Goal: Task Accomplishment & Management: Manage account settings

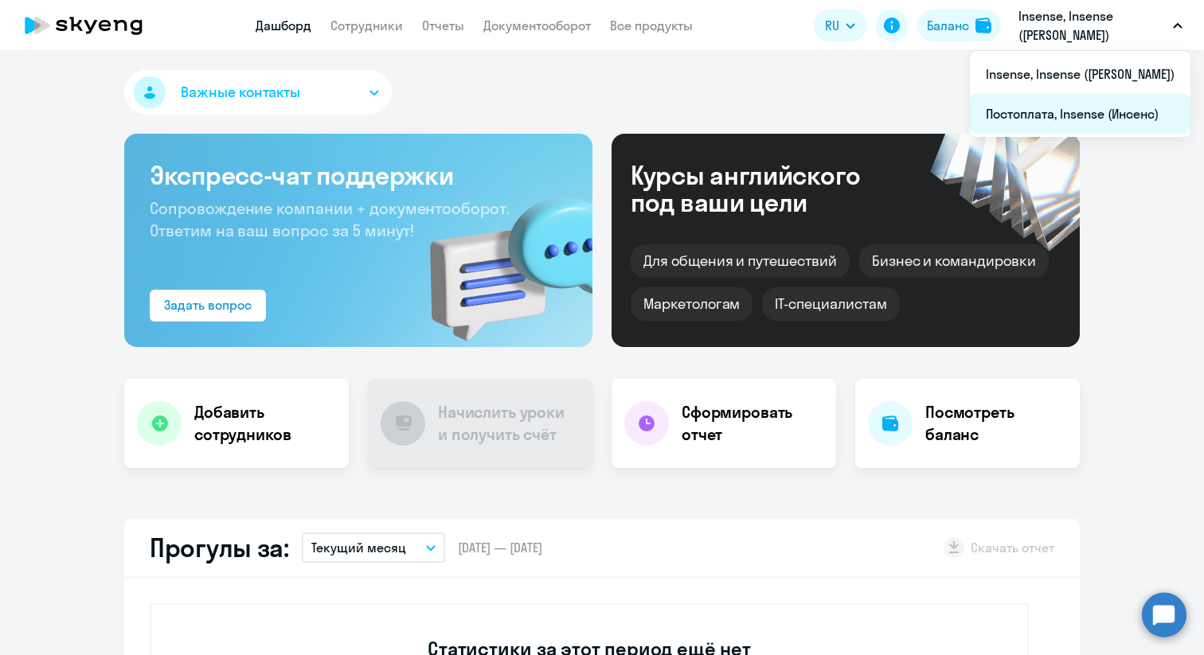
click at [1063, 117] on li "Постоплата, Insense (Инсенс)" at bounding box center [1080, 114] width 220 height 40
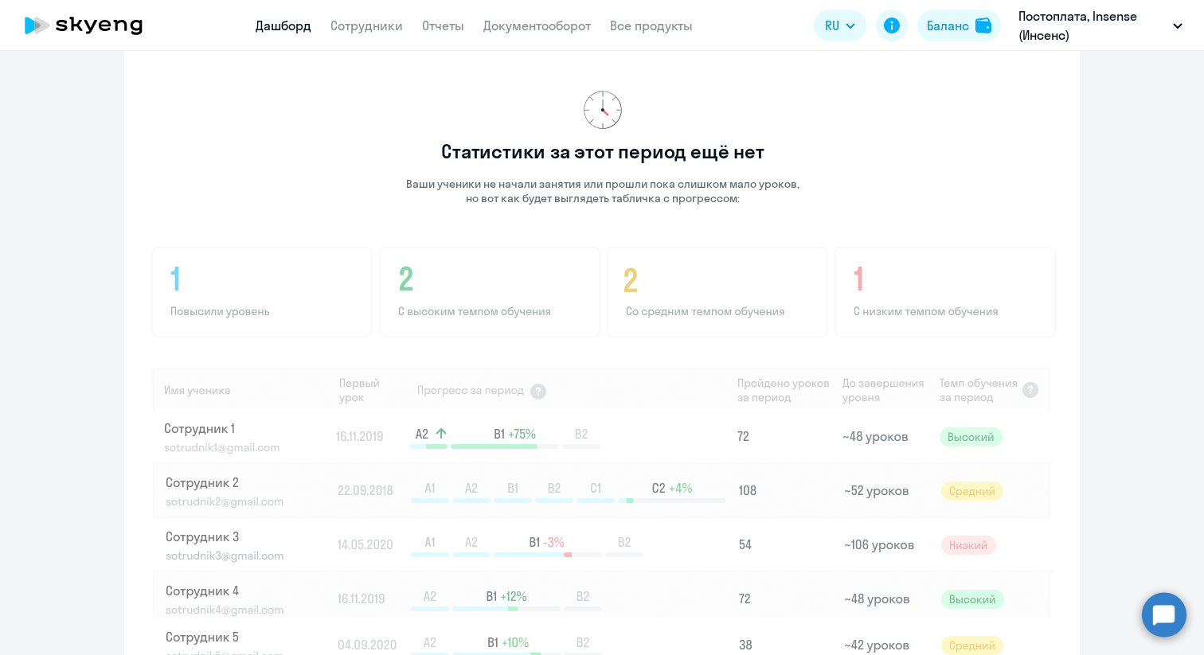
scroll to position [1087, 0]
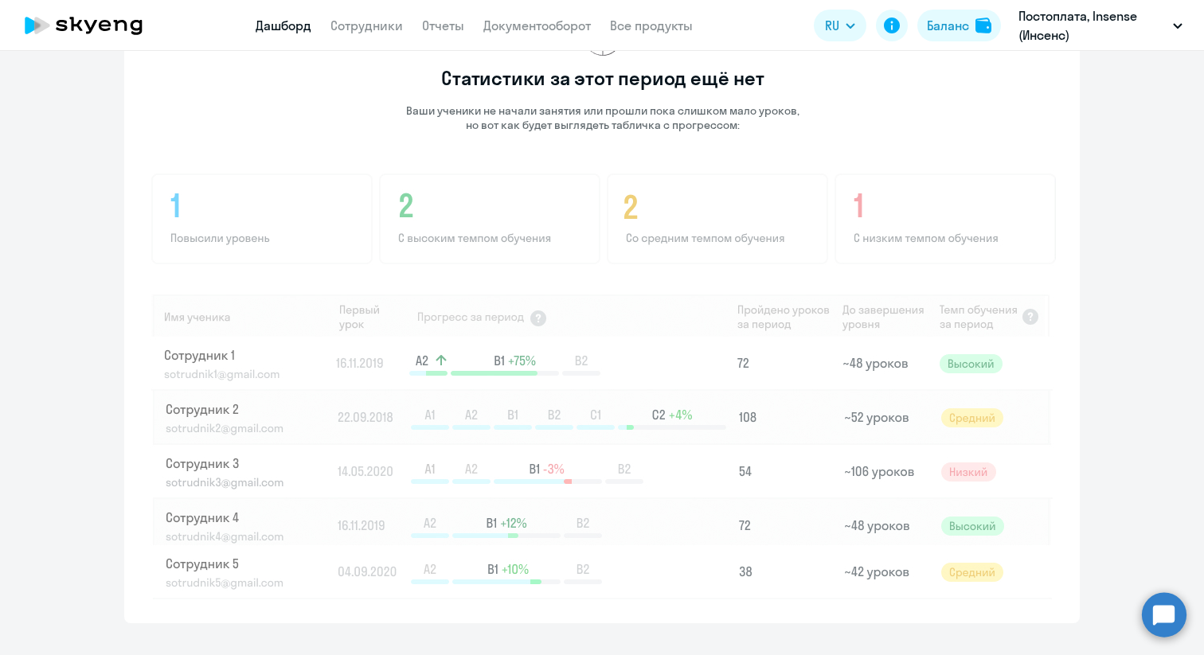
click at [332, 352] on img at bounding box center [603, 384] width 906 height 429
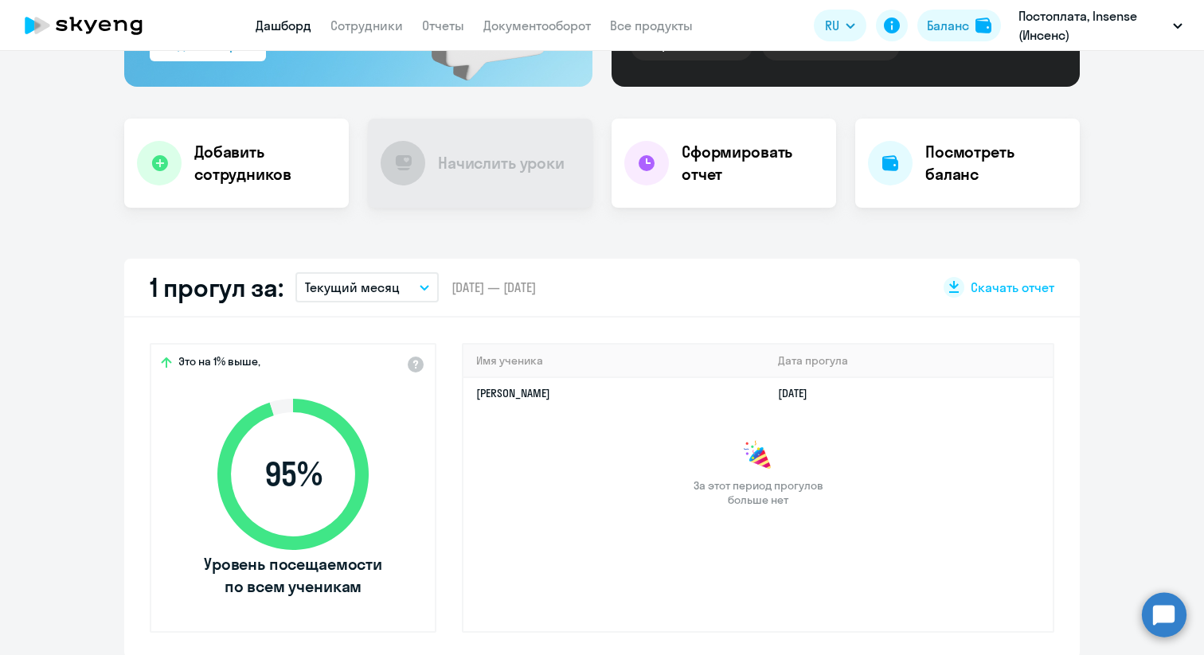
scroll to position [244, 0]
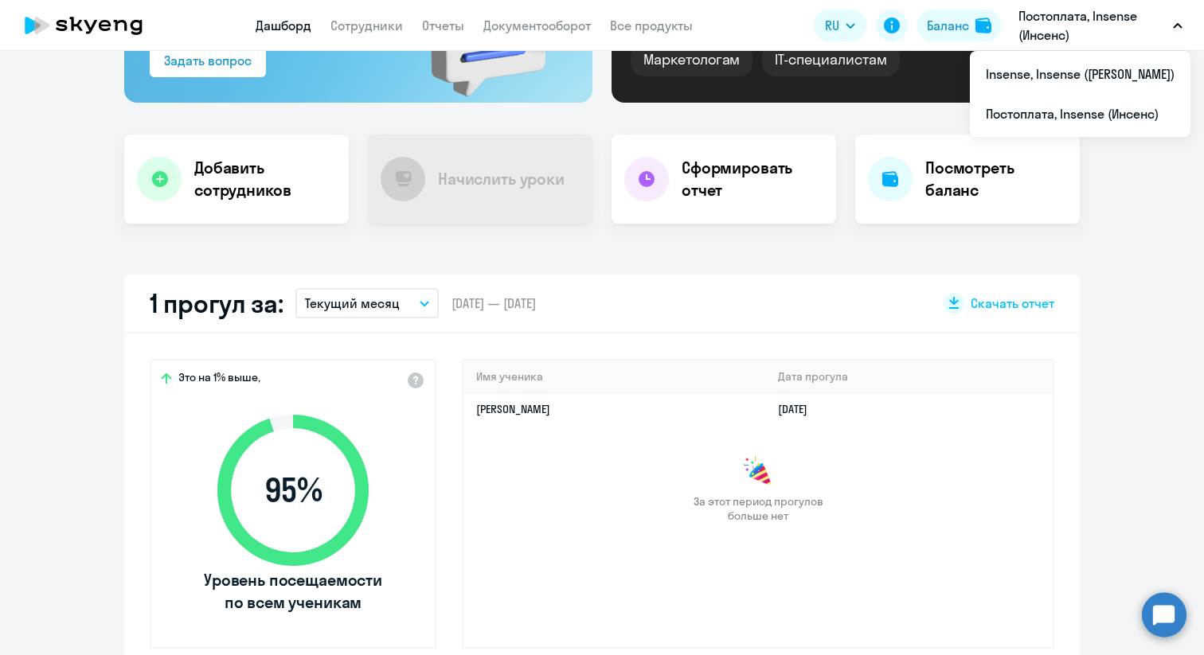
click at [1034, 34] on p "Постоплата, Insense (Инсенс)" at bounding box center [1092, 25] width 148 height 38
click at [1037, 38] on p "Постоплата, Insense (Инсенс)" at bounding box center [1092, 25] width 148 height 38
click at [1066, 76] on li "Insense, Insense ([PERSON_NAME])" at bounding box center [1080, 74] width 220 height 40
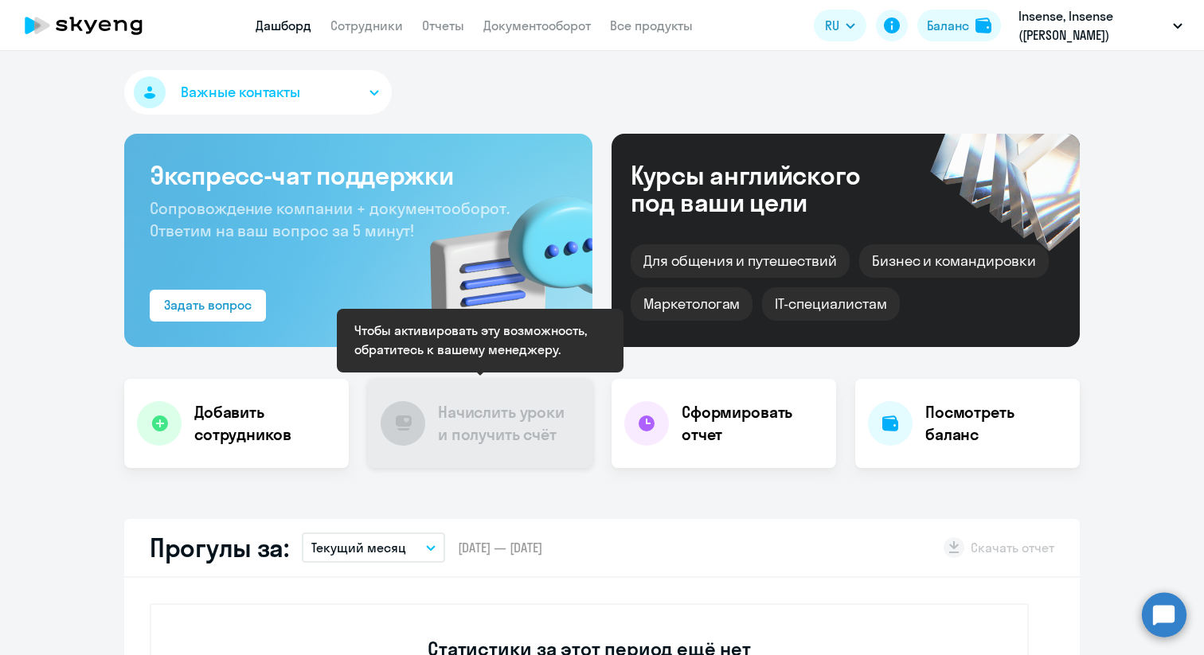
click at [514, 424] on h4 "Начислить уроки и получить счёт" at bounding box center [507, 423] width 139 height 45
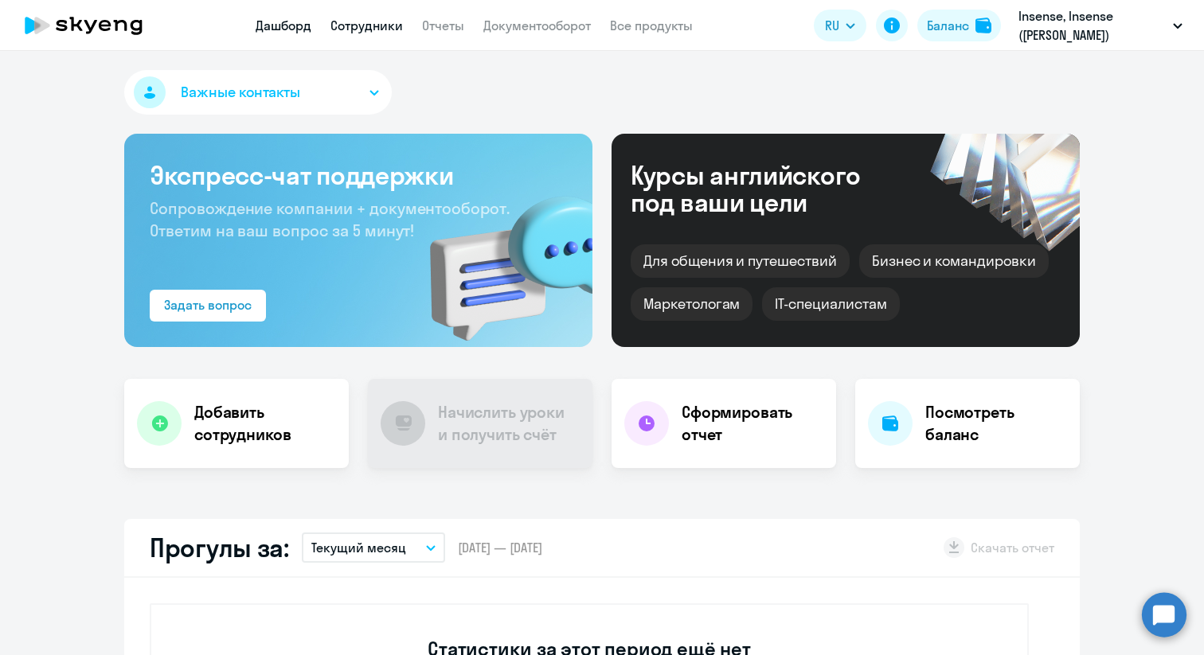
click at [355, 24] on link "Сотрудники" at bounding box center [366, 26] width 72 height 16
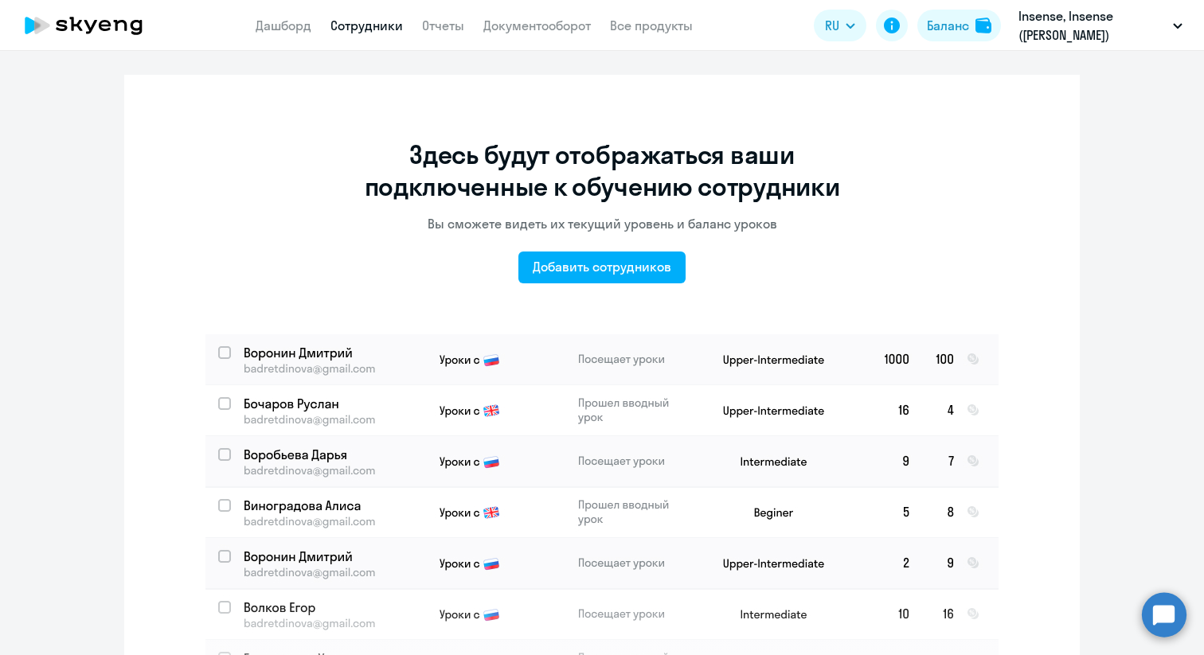
scroll to position [96, 0]
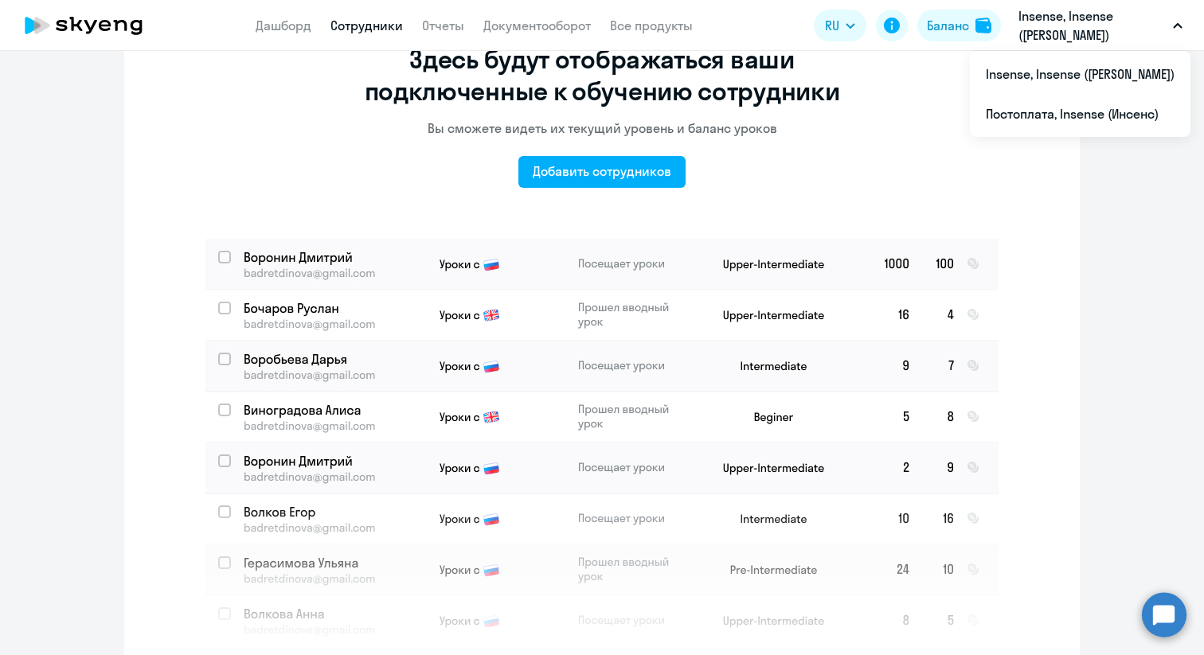
click at [1154, 15] on p "Insense, Insense ([PERSON_NAME])" at bounding box center [1092, 25] width 148 height 38
click at [1109, 108] on li "Постоплата, Insense (Инсенс)" at bounding box center [1080, 114] width 220 height 40
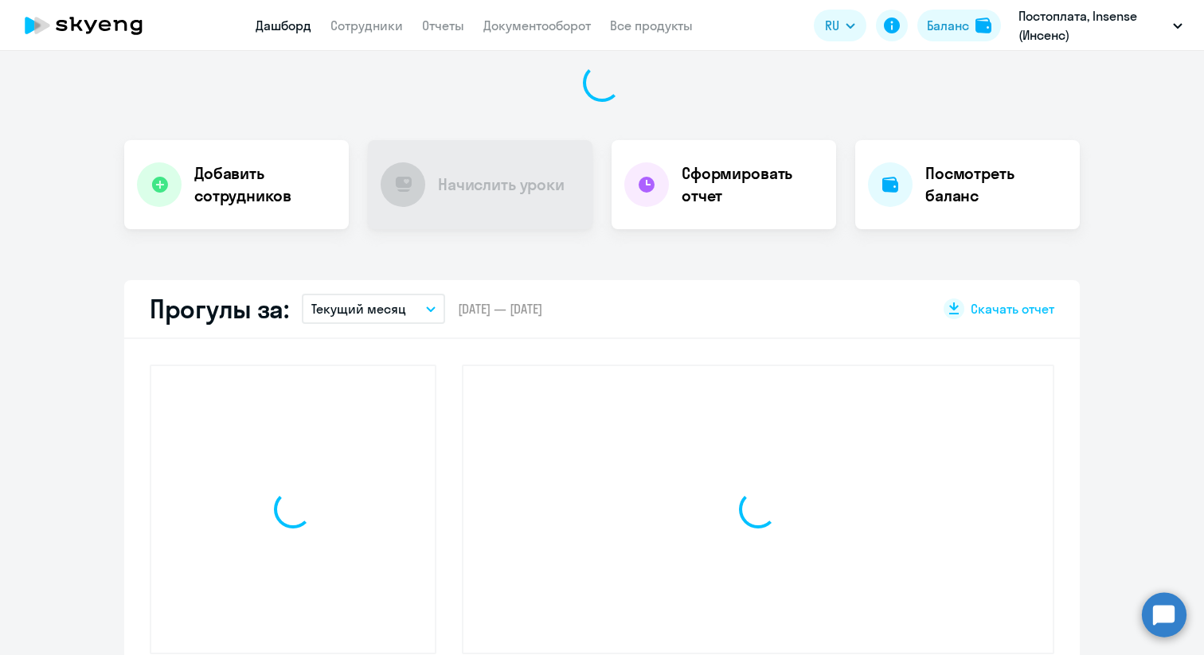
scroll to position [239, 0]
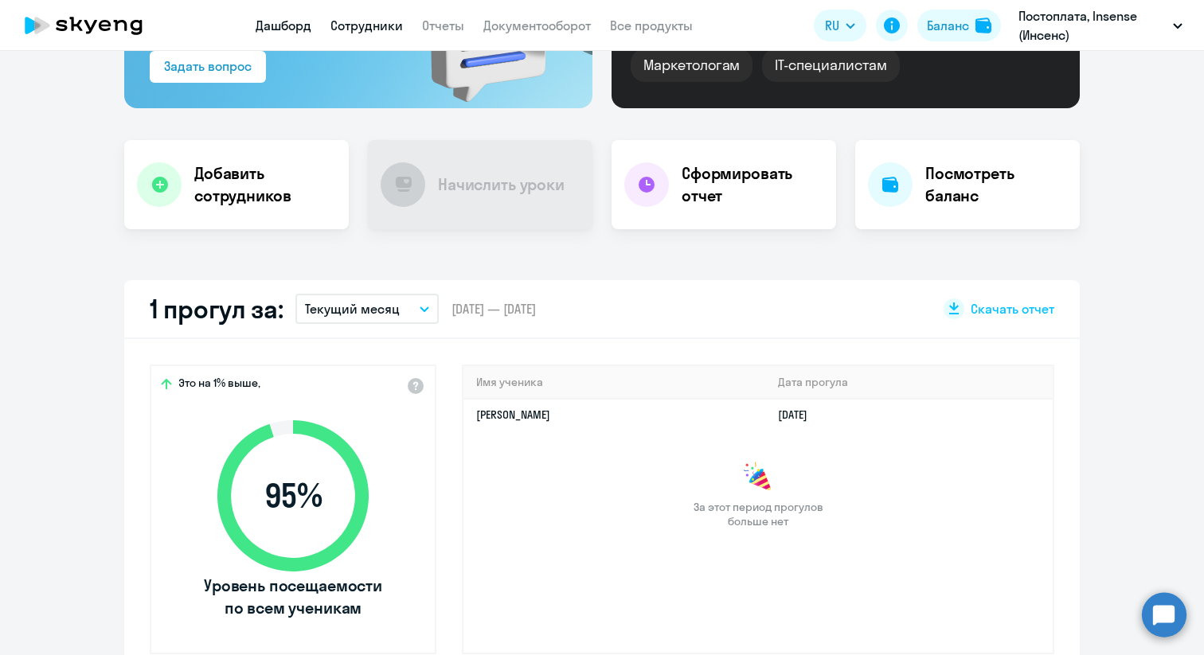
click at [346, 24] on link "Сотрудники" at bounding box center [366, 26] width 72 height 16
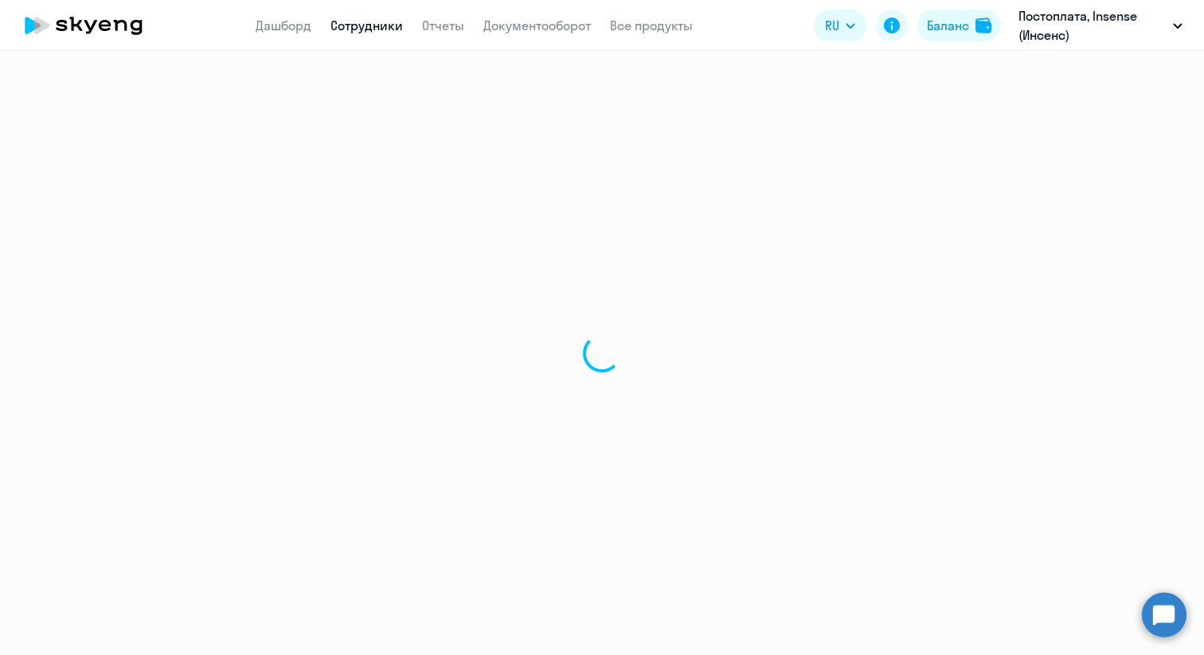
select select "30"
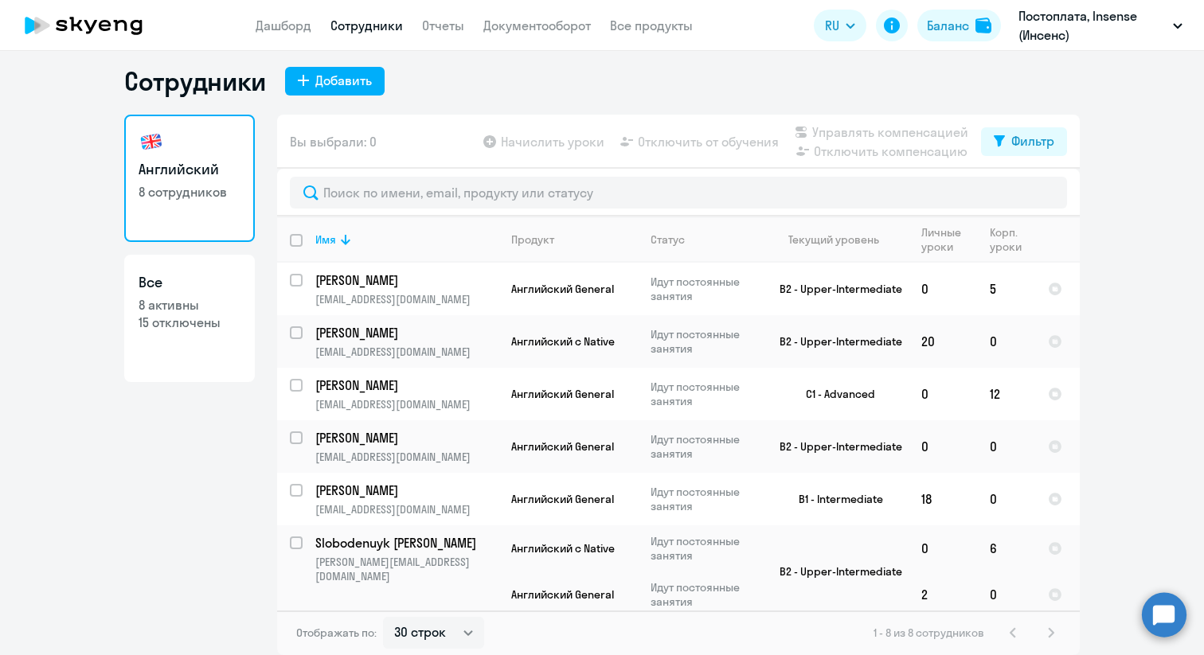
click at [171, 305] on p "8 активны" at bounding box center [190, 305] width 102 height 18
select select "30"
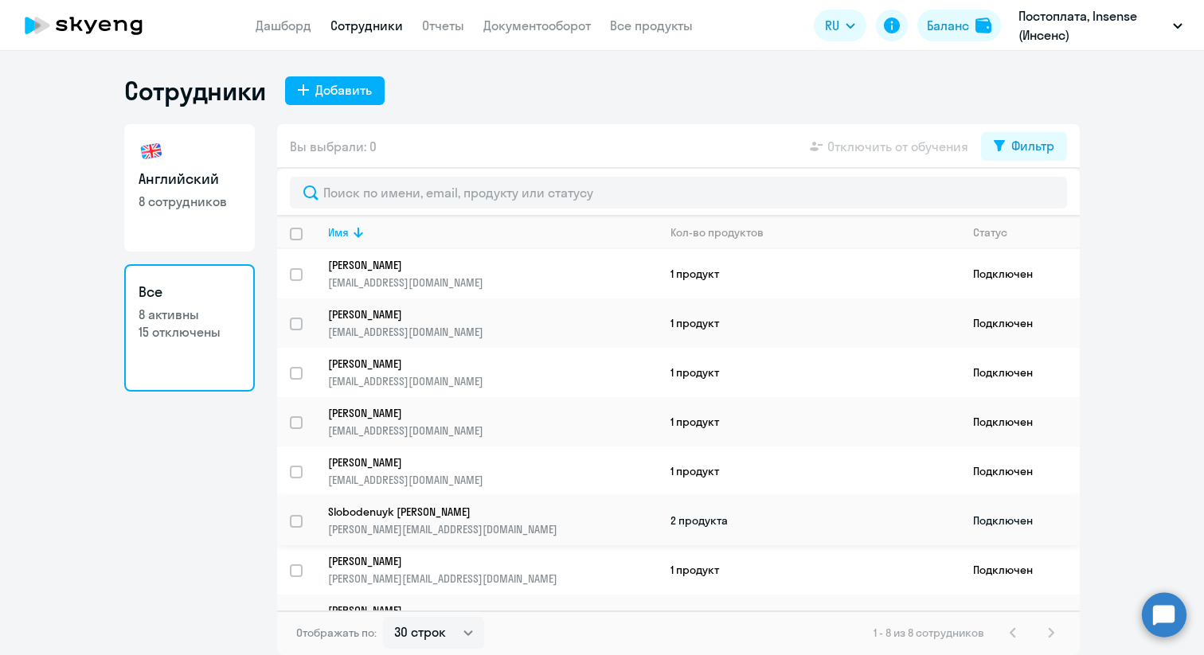
click at [375, 508] on p "Slobodenuyk [PERSON_NAME]" at bounding box center [481, 512] width 307 height 14
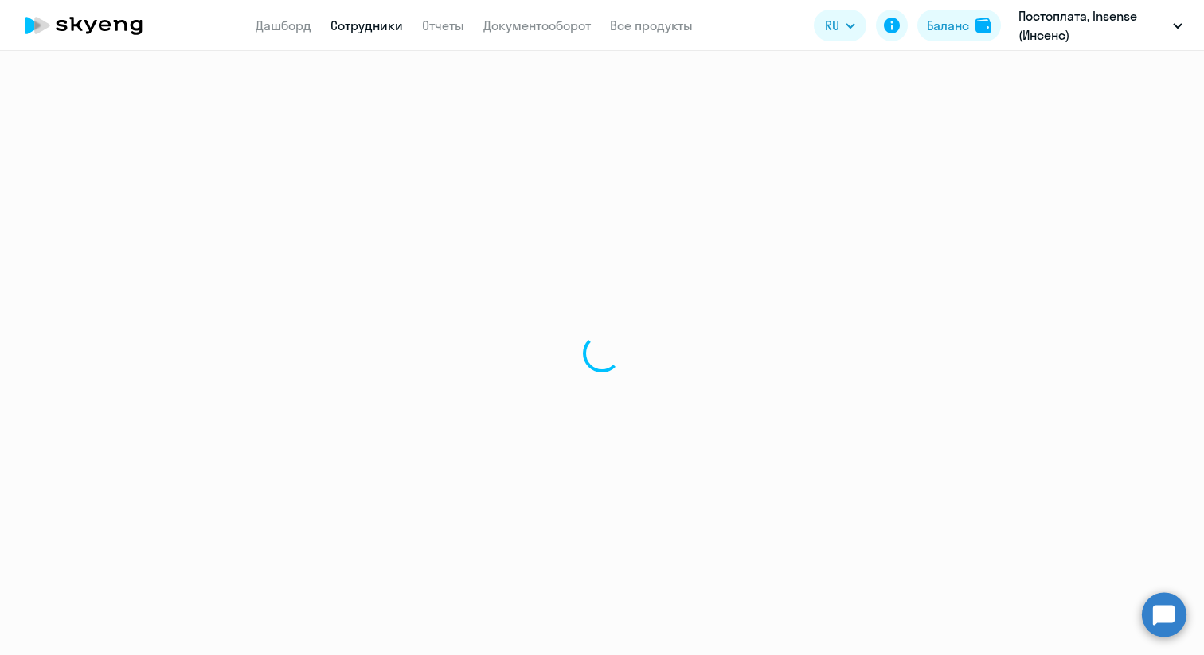
select select "english"
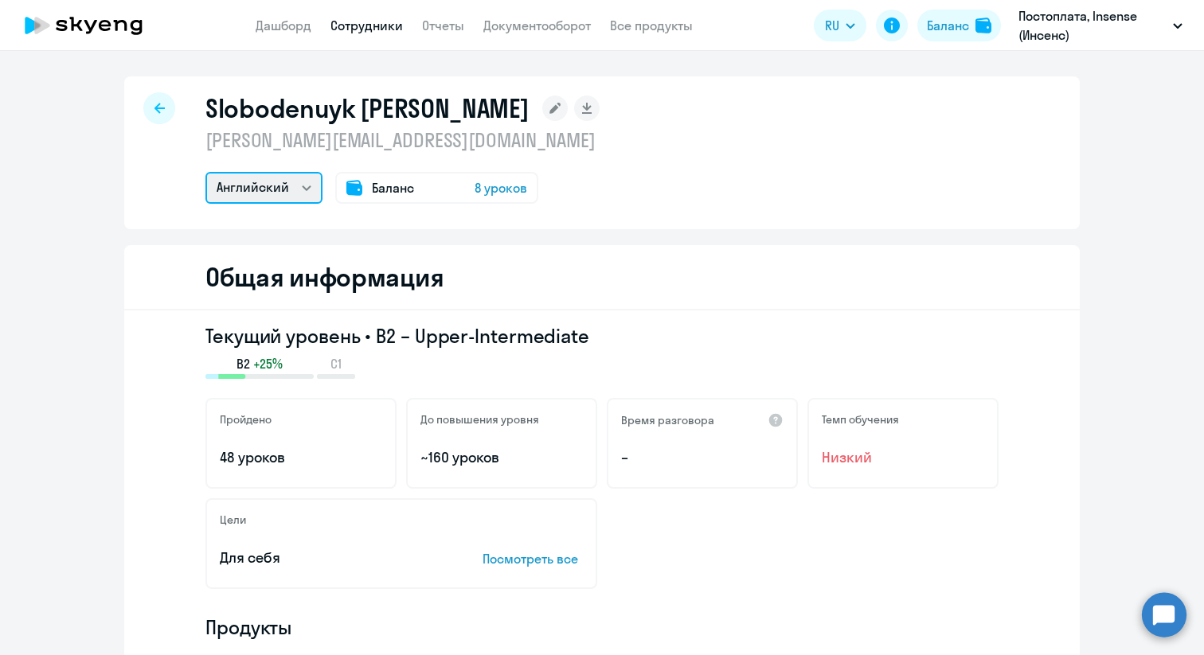
click at [306, 189] on select "Английский" at bounding box center [263, 188] width 117 height 32
select select "30"
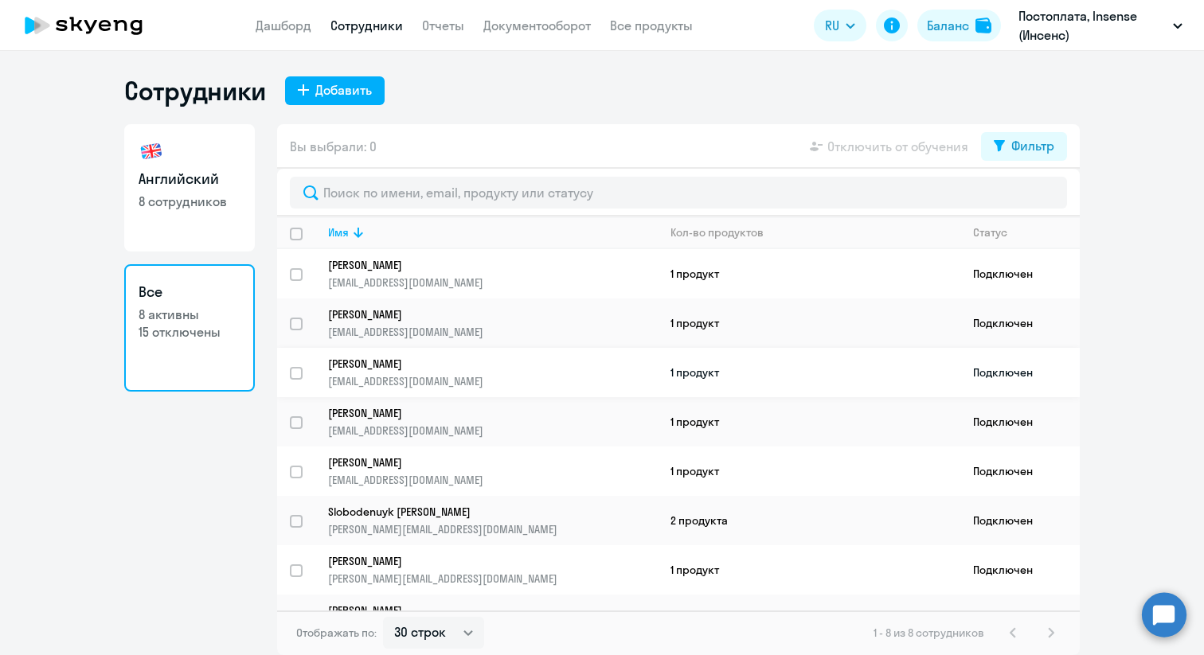
scroll to position [26, 0]
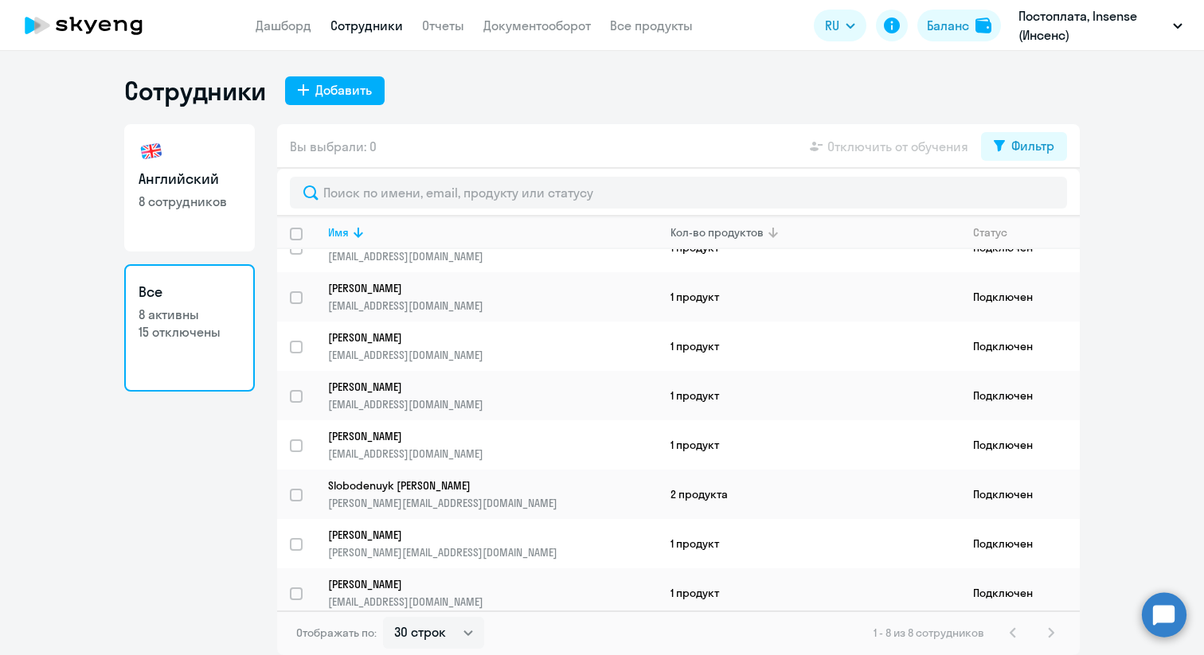
click at [709, 238] on div "Кол-во продуктов" at bounding box center [716, 232] width 93 height 14
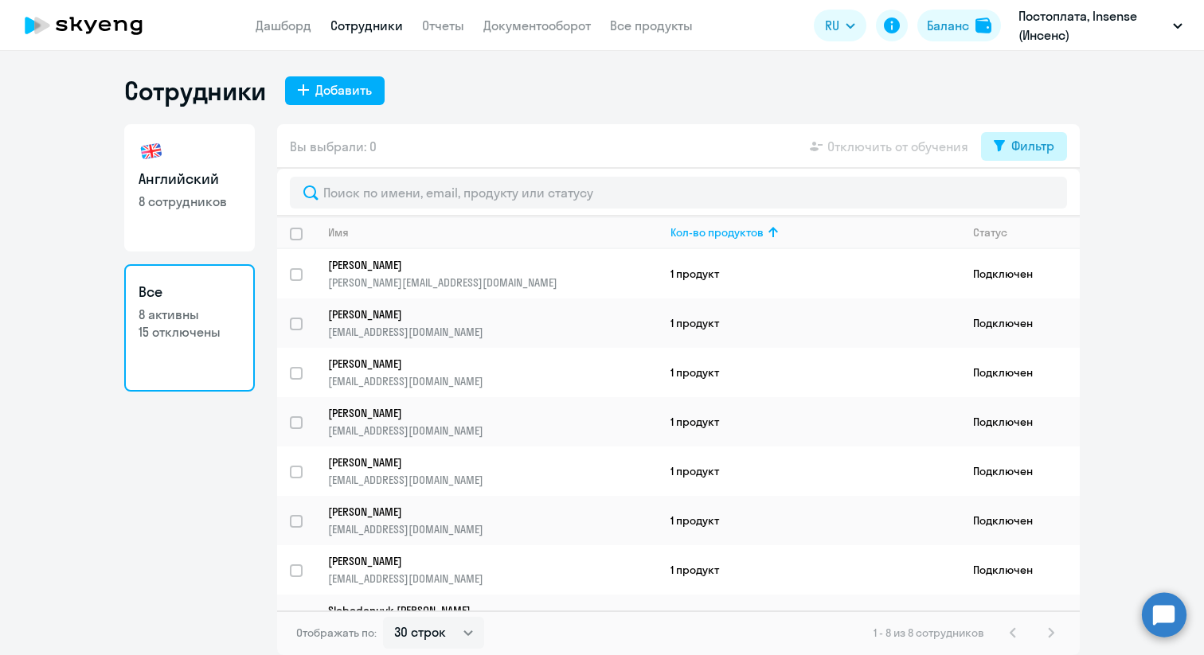
click at [1018, 144] on div "Фильтр" at bounding box center [1032, 145] width 43 height 19
click at [1152, 185] on ng-component "Сотрудники Добавить Английский 8 сотрудников Все 8 активны 15 отключены Вы выбр…" at bounding box center [602, 365] width 1204 height 580
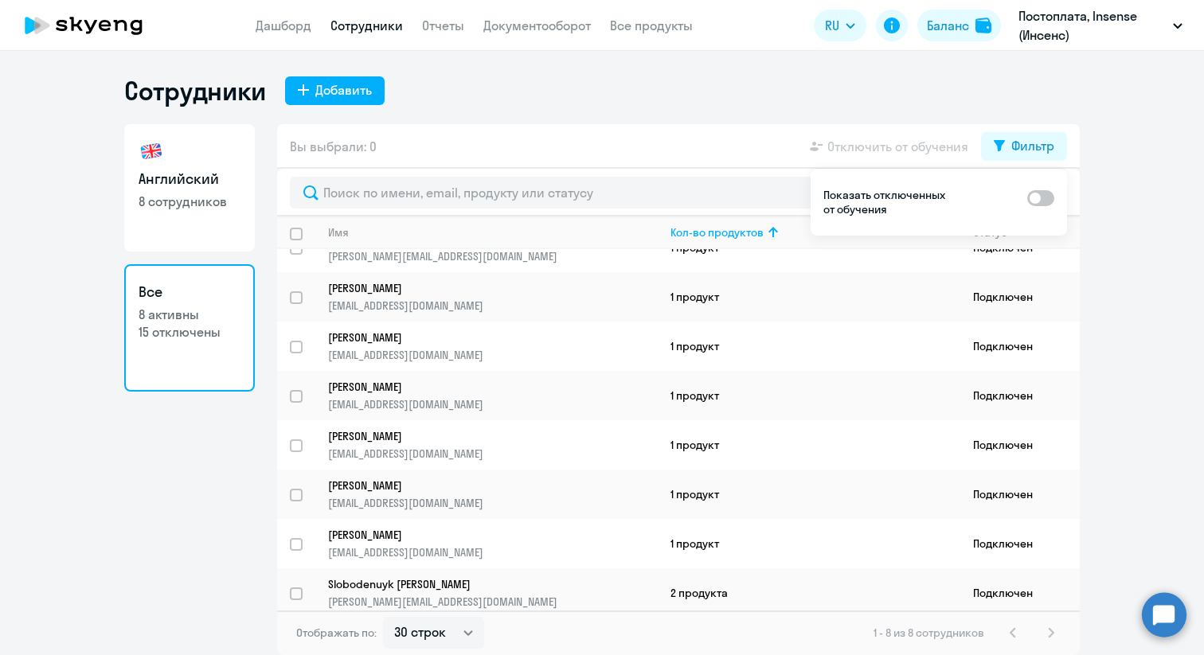
click at [1138, 412] on ng-component "Сотрудники Добавить Английский 8 сотрудников Все 8 активны 15 отключены Вы выбр…" at bounding box center [602, 365] width 1204 height 580
click at [355, 583] on p "Slobodenuyk [PERSON_NAME]" at bounding box center [481, 584] width 307 height 14
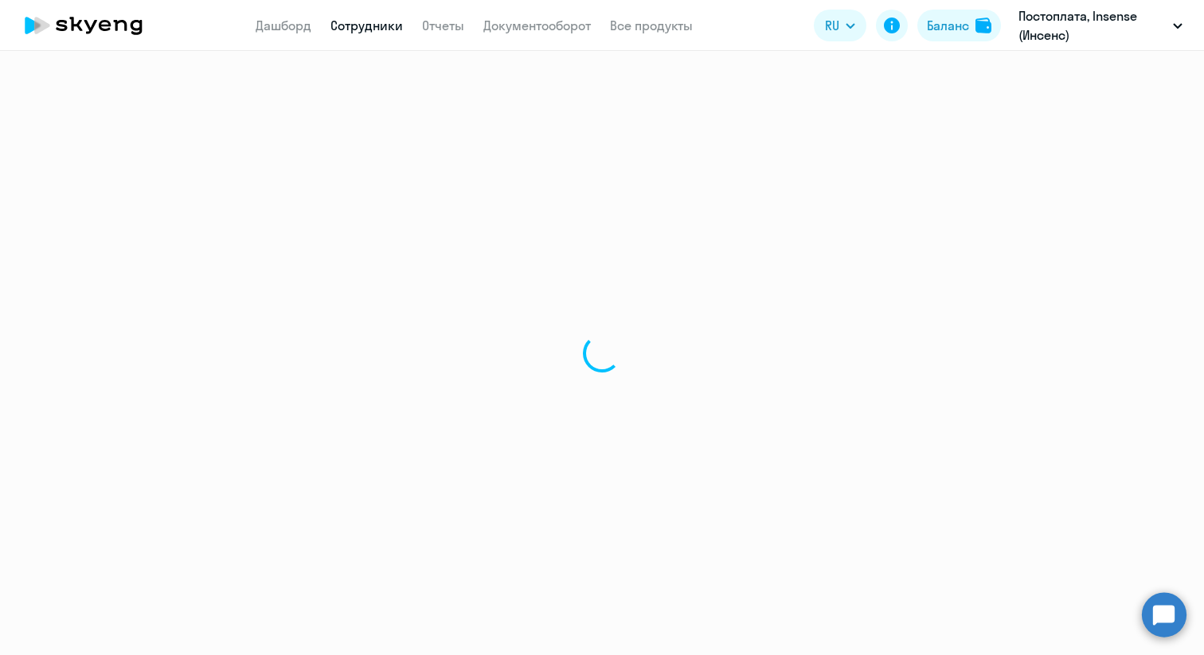
select select "english"
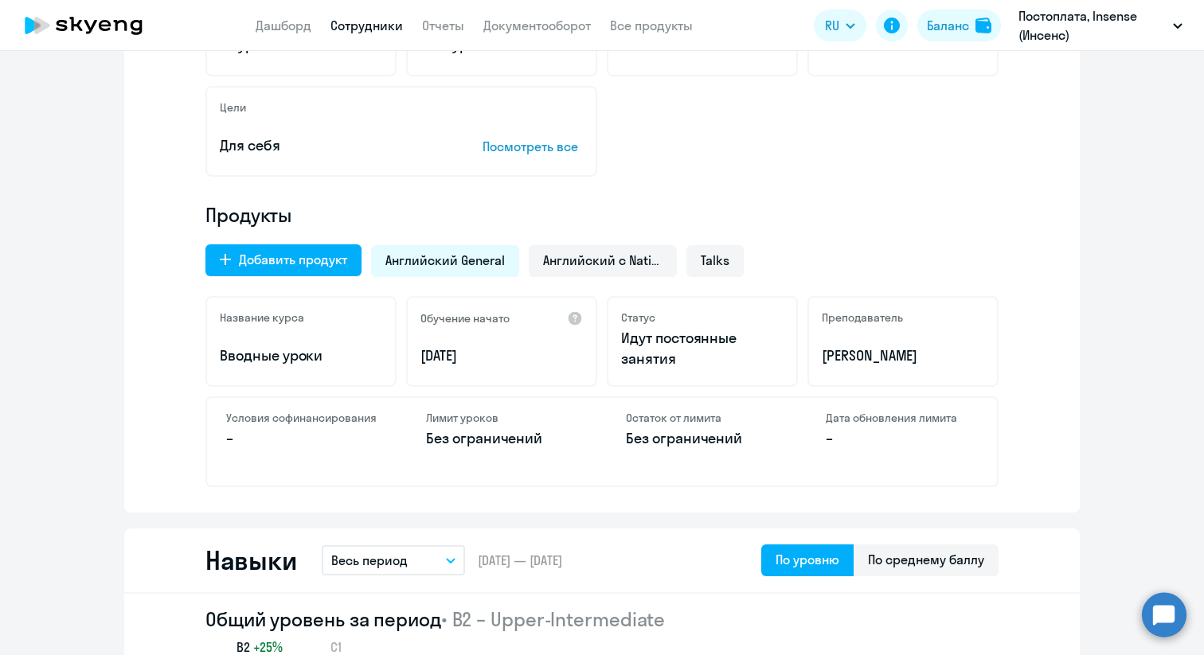
scroll to position [435, 0]
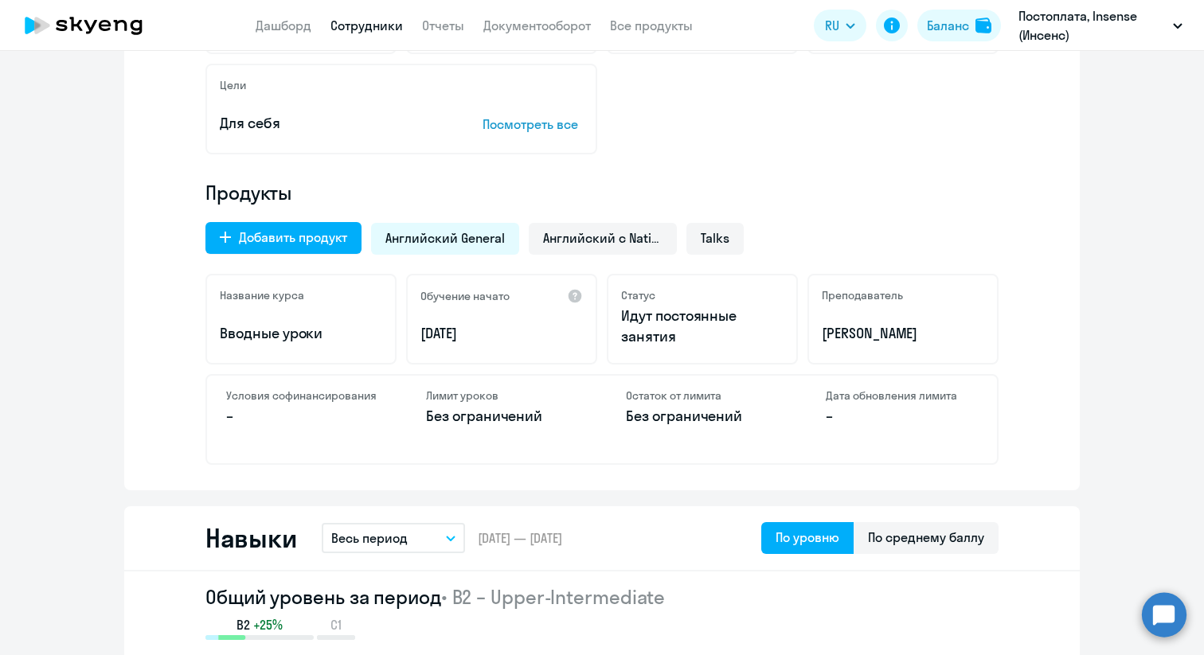
click at [444, 240] on span "Английский General" at bounding box center [444, 238] width 119 height 18
click at [468, 227] on div "Английский General" at bounding box center [445, 239] width 148 height 32
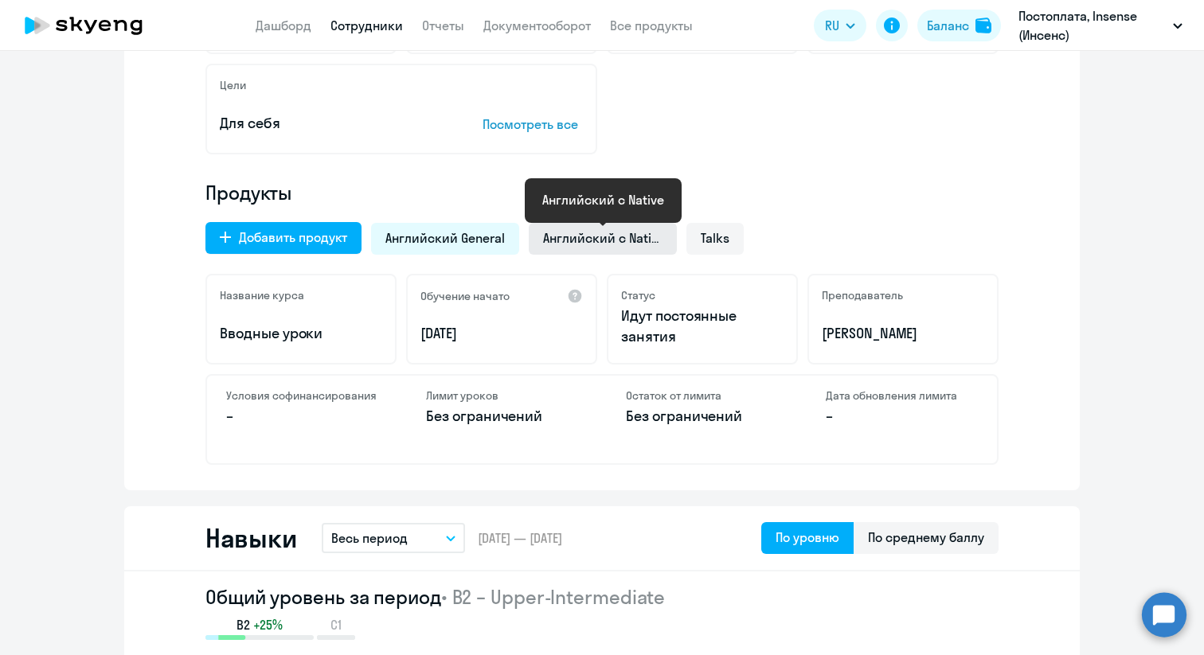
click at [595, 243] on span "Английский с Native" at bounding box center [602, 238] width 119 height 18
click at [467, 233] on span "Английский General" at bounding box center [444, 238] width 119 height 18
click at [583, 240] on span "Английский с Native" at bounding box center [602, 238] width 119 height 18
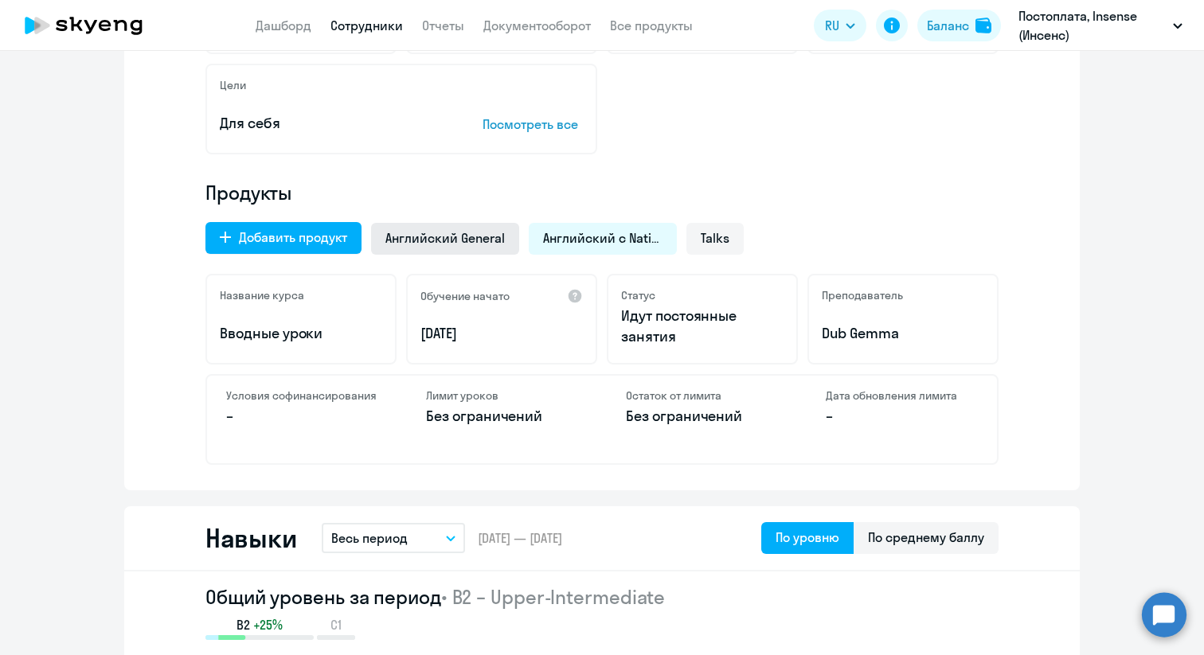
click at [481, 247] on div "Английский General" at bounding box center [445, 239] width 148 height 32
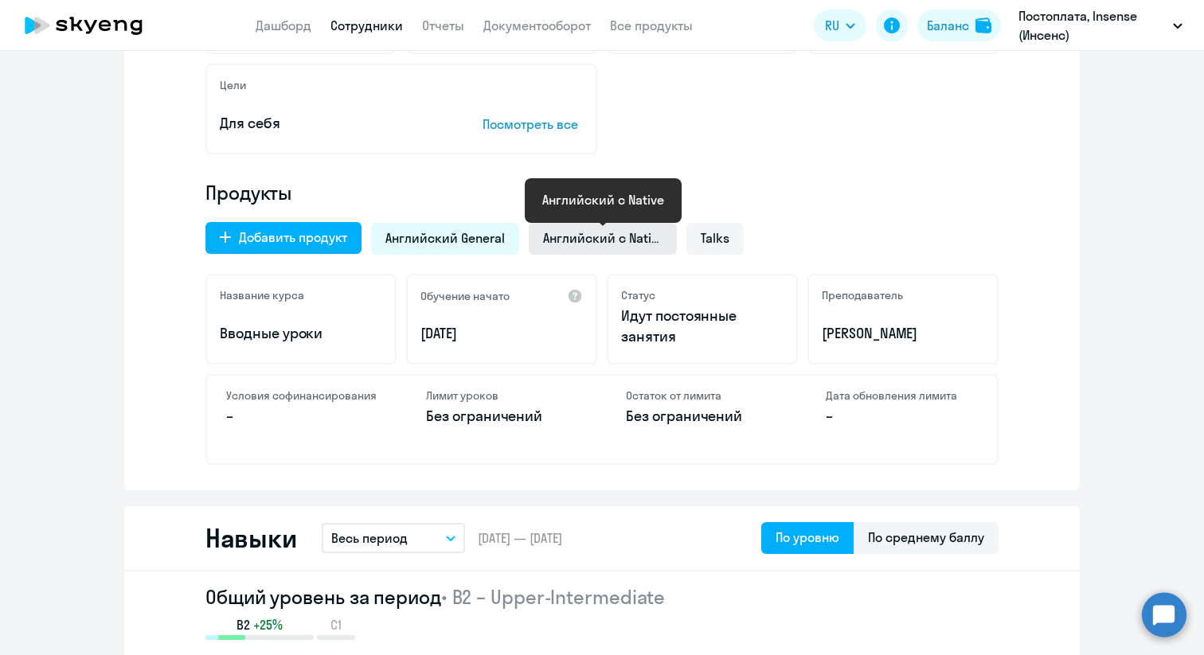
click at [582, 242] on span "Английский с Native" at bounding box center [602, 238] width 119 height 18
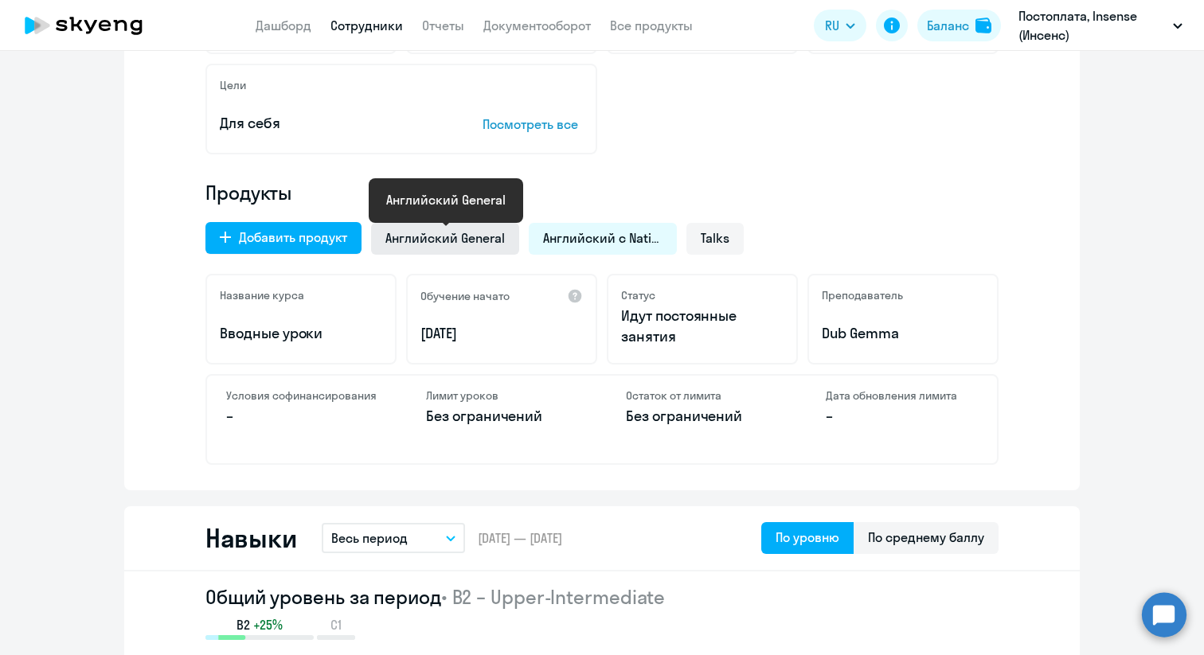
click at [469, 240] on span "Английский General" at bounding box center [444, 238] width 119 height 18
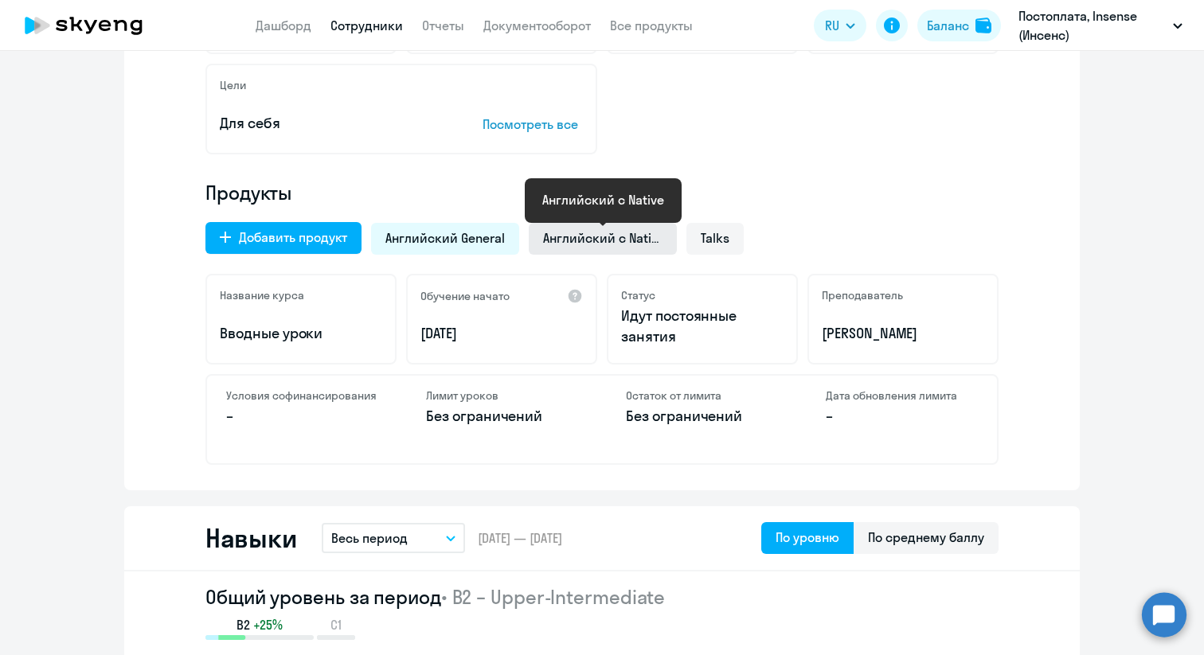
click at [597, 242] on span "Английский с Native" at bounding box center [602, 238] width 119 height 18
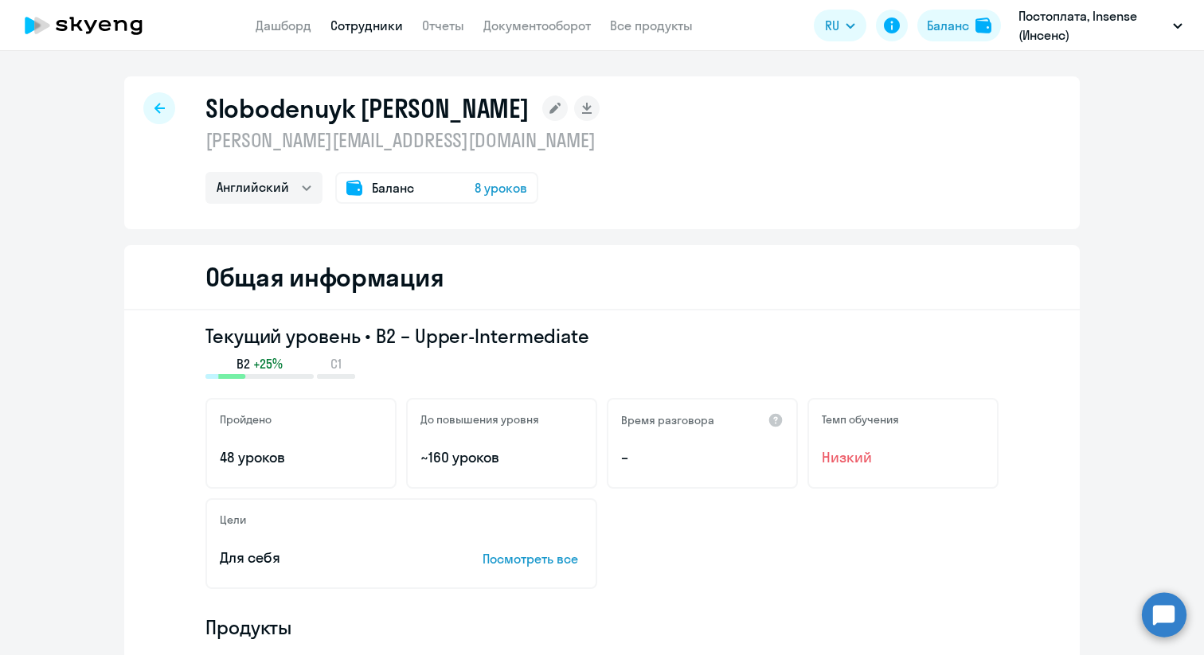
click at [542, 110] on rect at bounding box center [554, 108] width 25 height 25
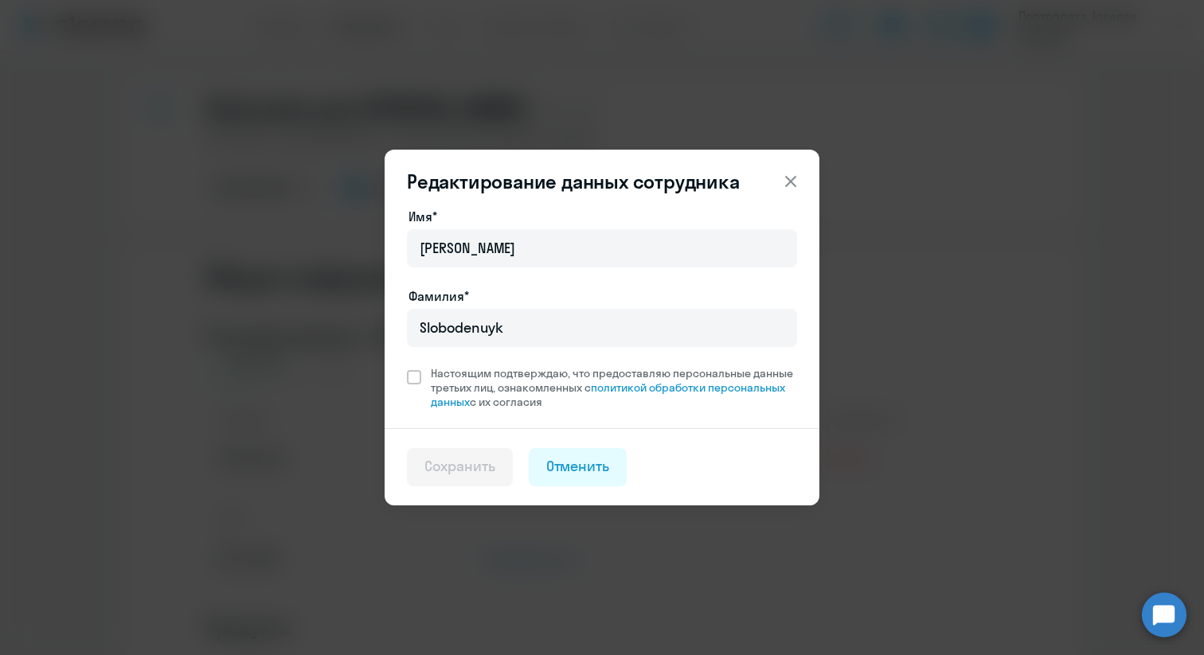
click at [790, 178] on icon at bounding box center [790, 181] width 19 height 19
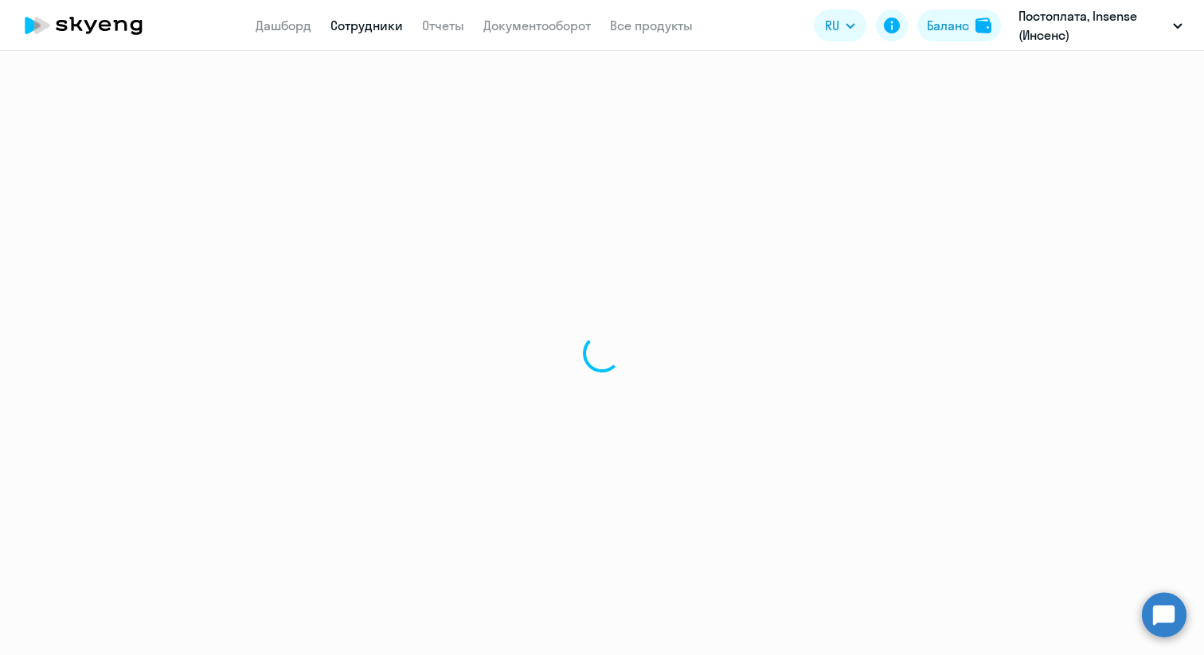
select select "30"
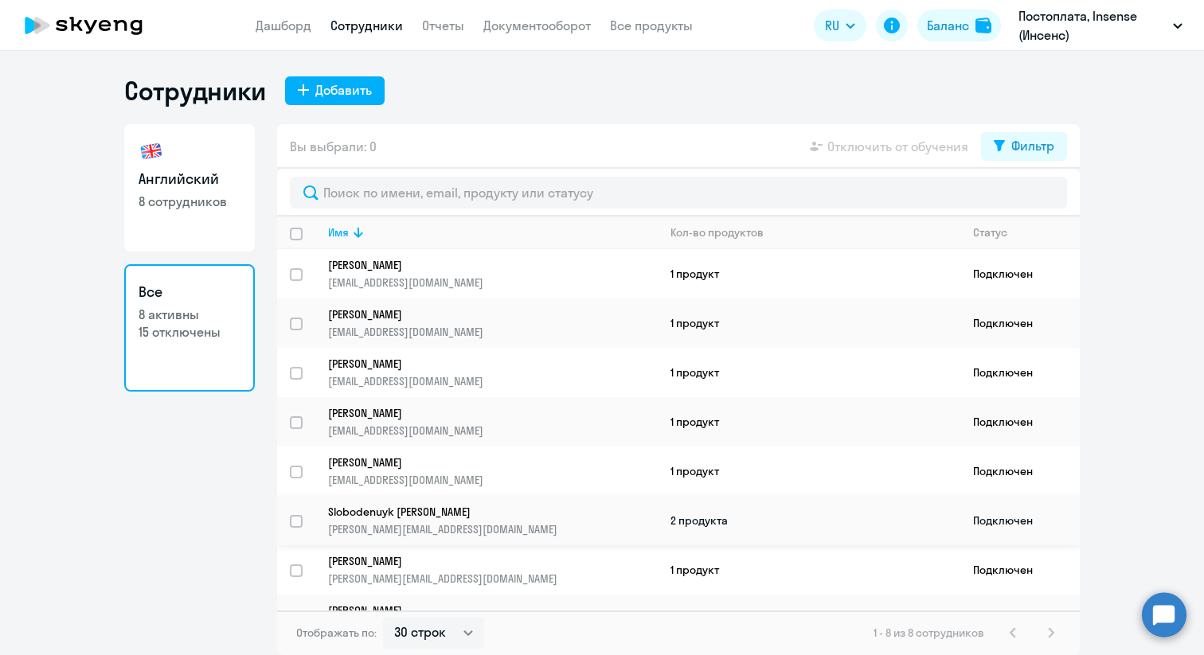
click at [298, 516] on input "select row 1058169" at bounding box center [306, 531] width 32 height 32
checkbox input "true"
click at [898, 138] on span "Отключить от обучения" at bounding box center [897, 146] width 141 height 19
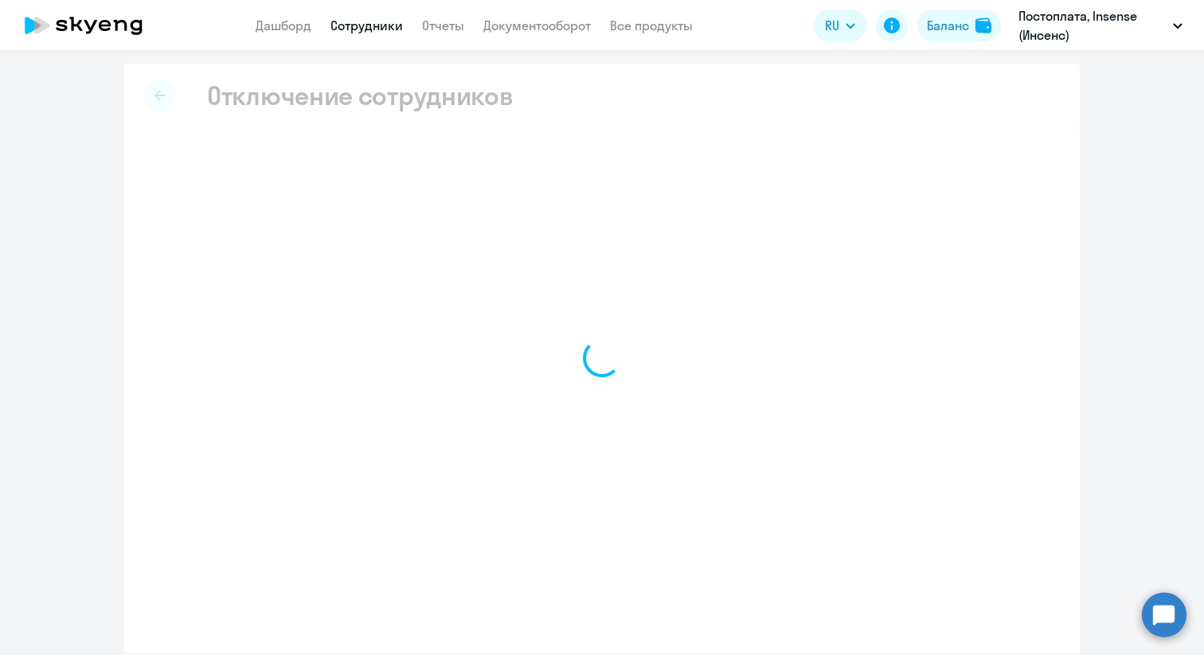
select select "all"
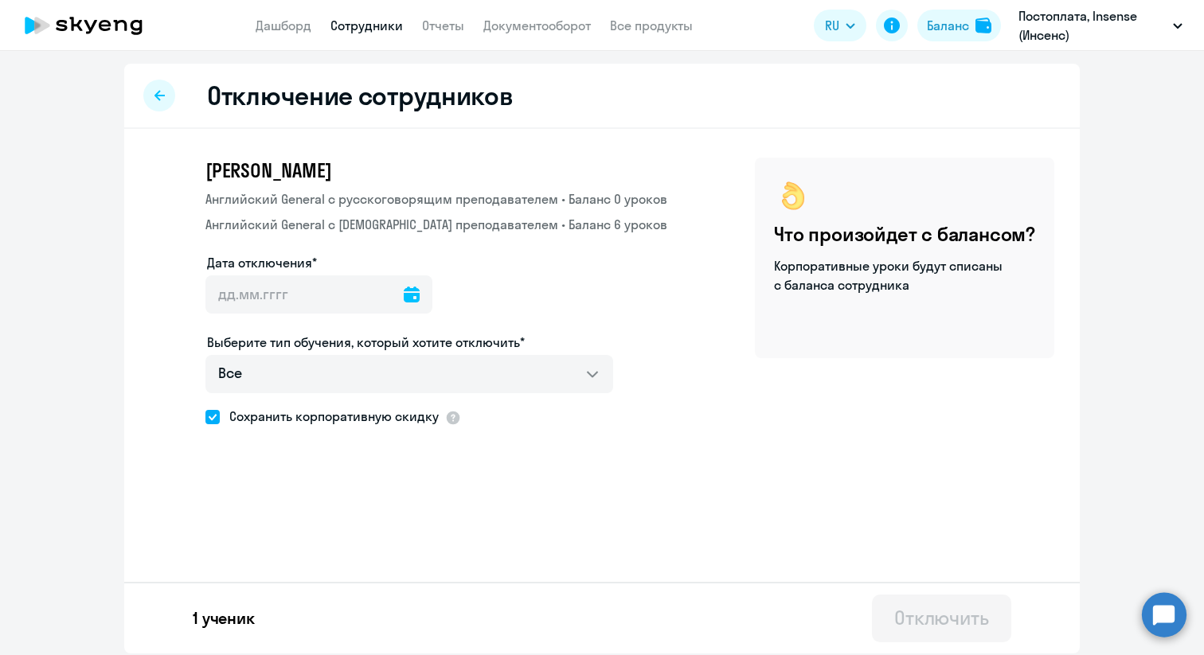
click at [404, 287] on icon at bounding box center [412, 295] width 16 height 16
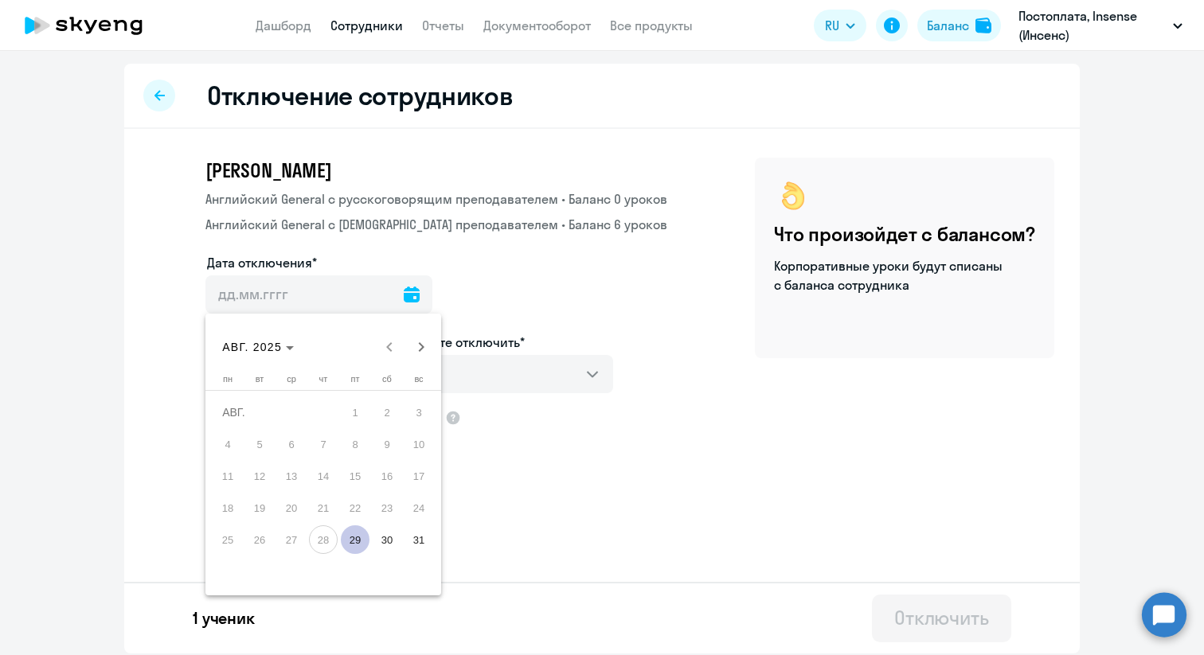
click at [351, 534] on span "29" at bounding box center [355, 539] width 29 height 29
type input "[DATE]"
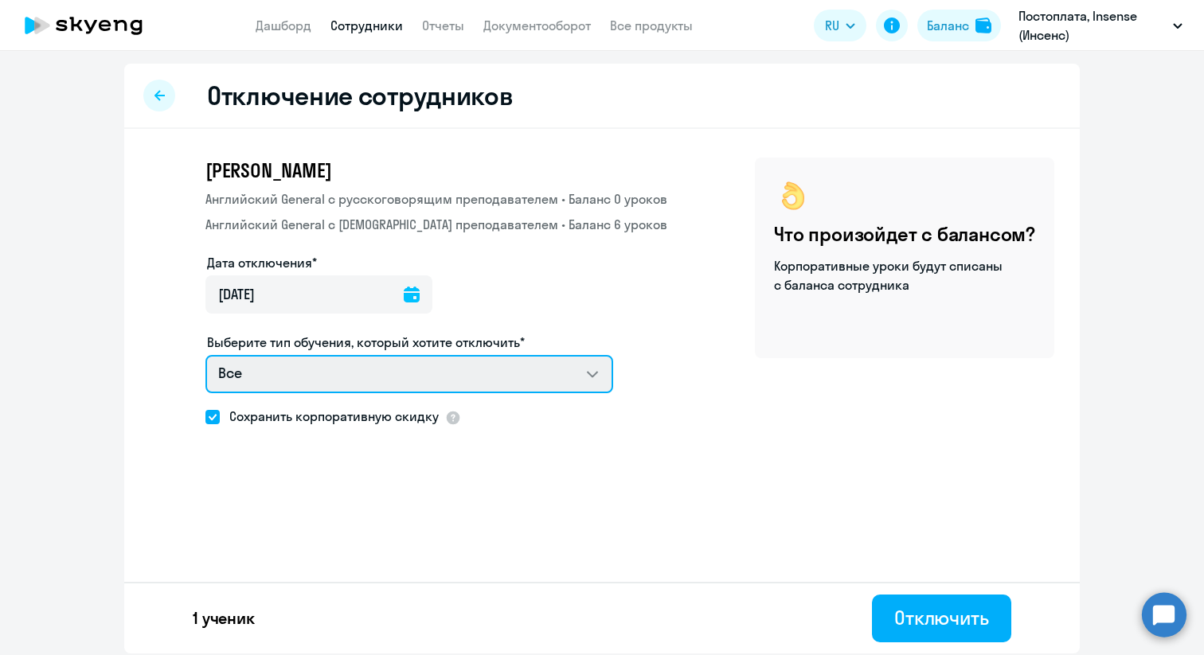
click at [471, 377] on select "Все Английский General с [DEMOGRAPHIC_DATA] преподавателем Английский General с…" at bounding box center [409, 374] width 408 height 38
click at [205, 355] on select "Все Английский General с [DEMOGRAPHIC_DATA] преподавателем Английский General с…" at bounding box center [409, 374] width 408 height 38
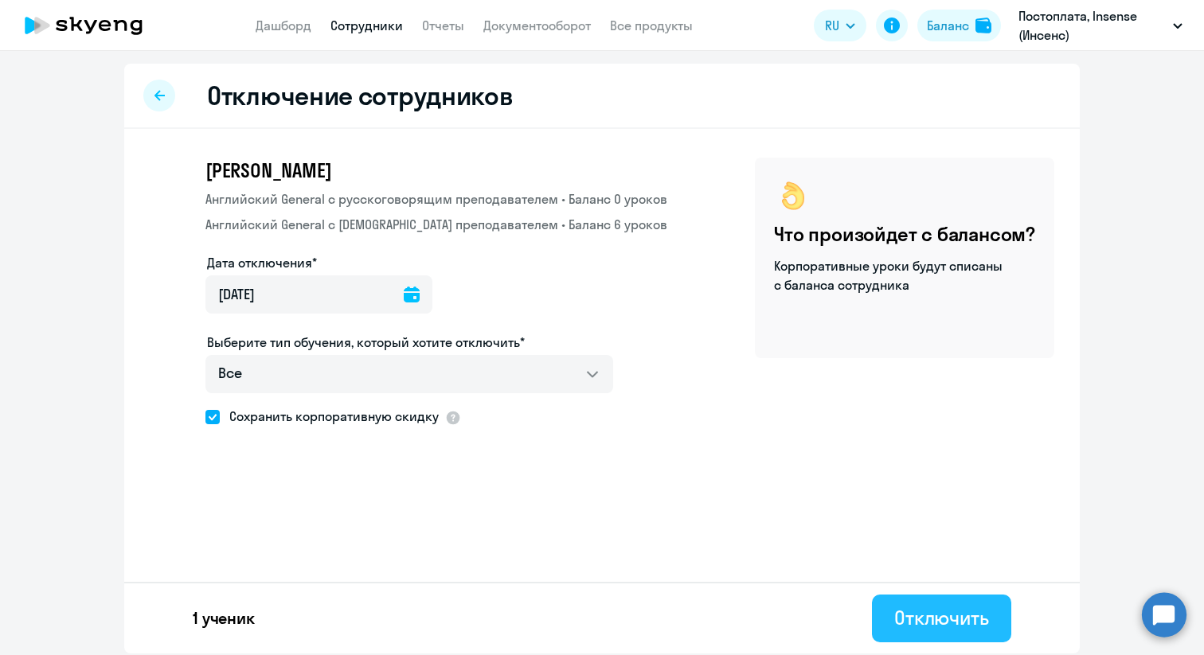
click at [926, 613] on div "Отключить" at bounding box center [941, 617] width 95 height 25
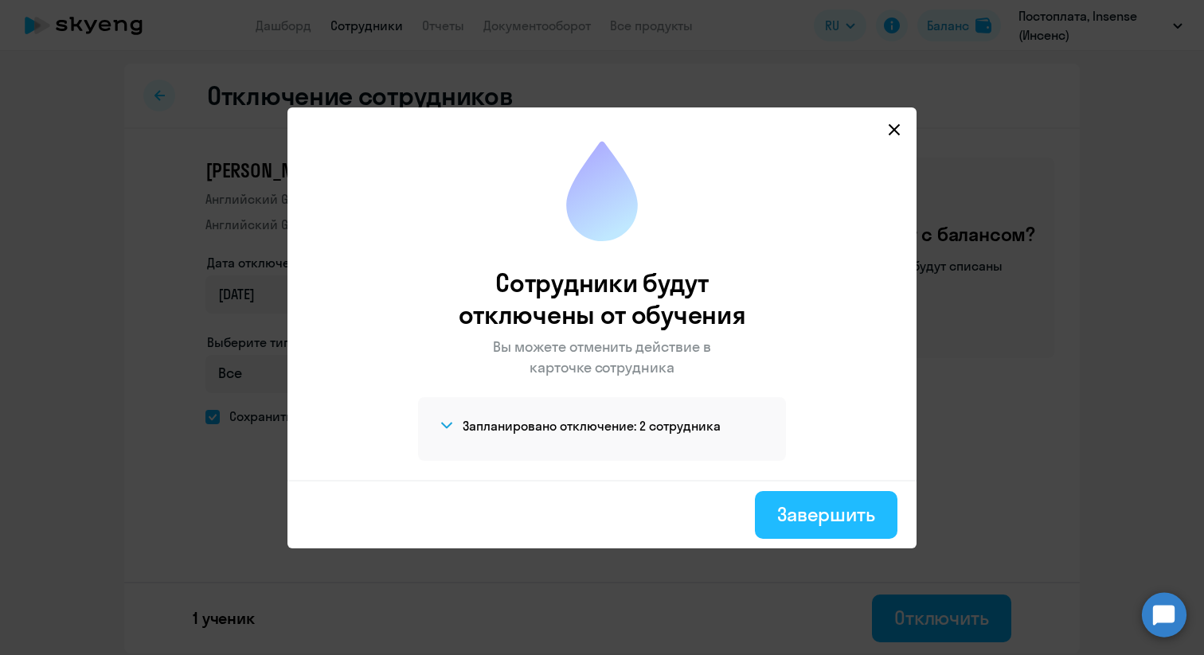
click at [841, 530] on button "Завершить" at bounding box center [826, 515] width 142 height 48
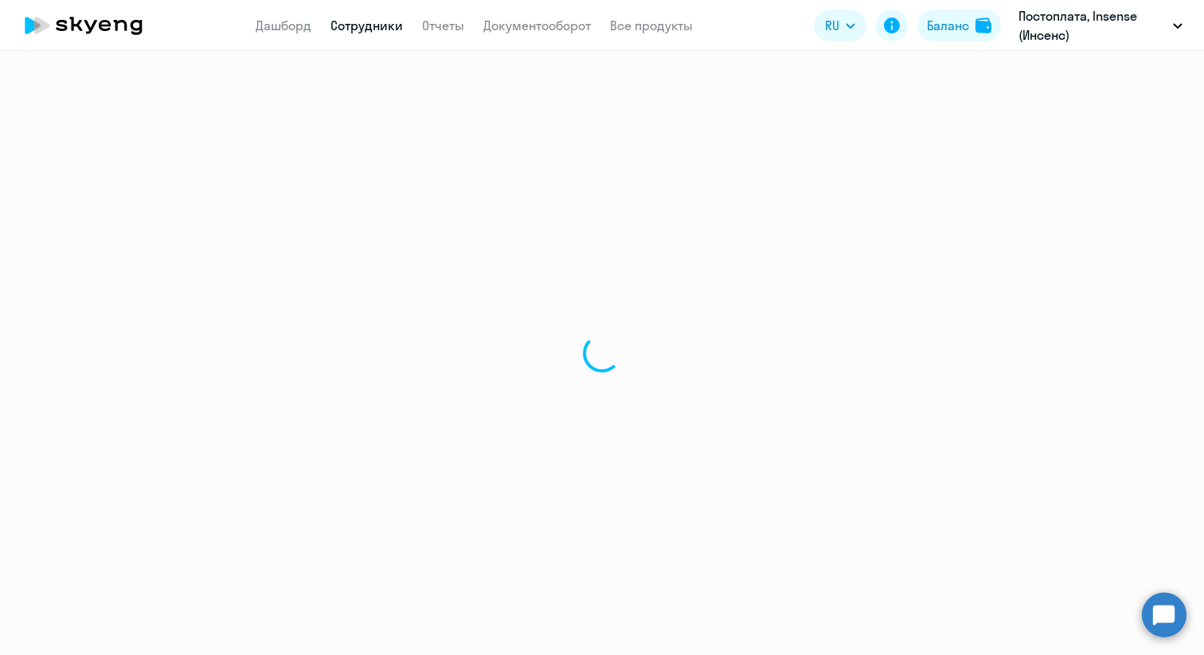
select select "30"
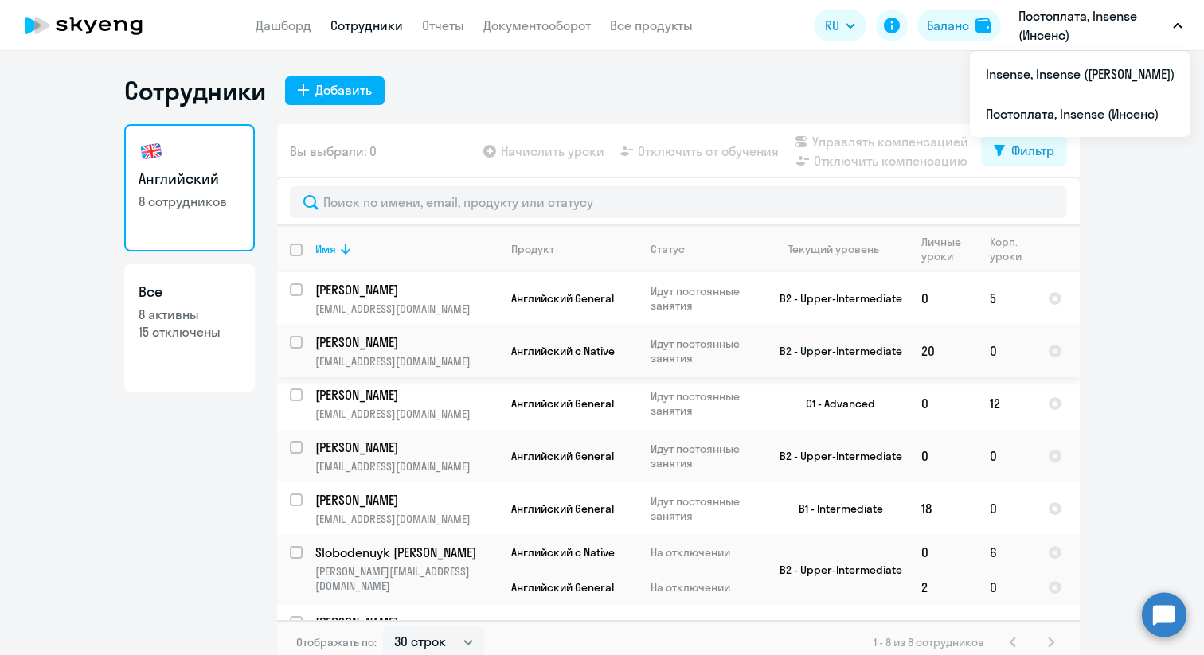
click at [409, 349] on p "[PERSON_NAME]" at bounding box center [405, 343] width 180 height 18
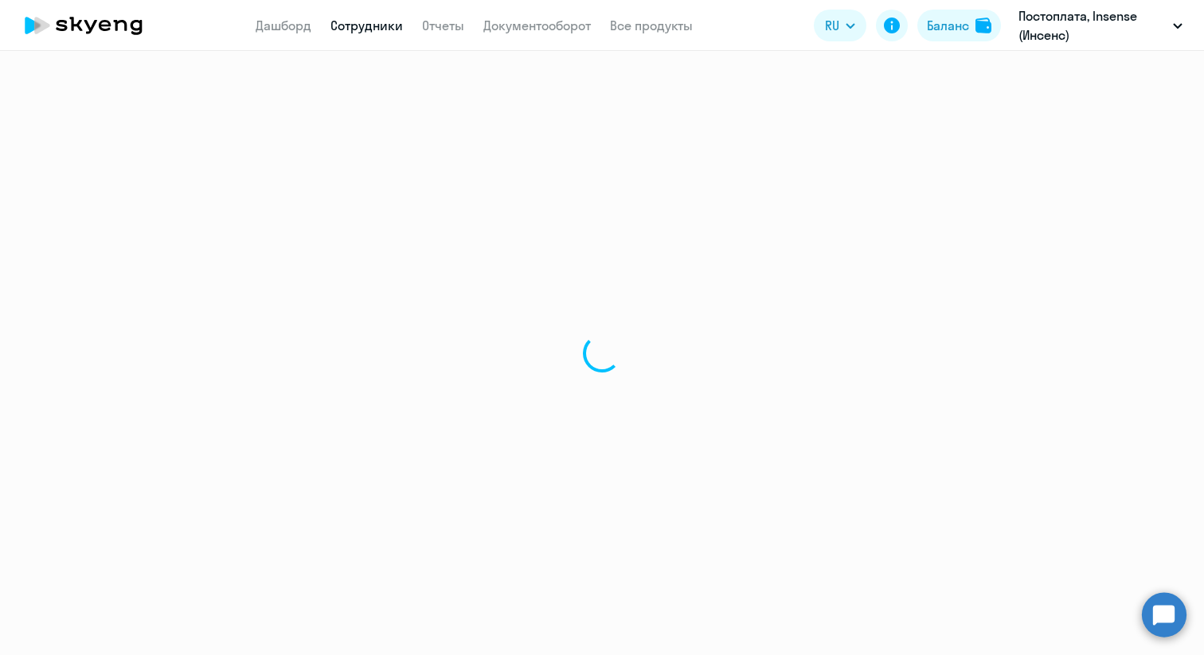
select select "english"
select select "30"
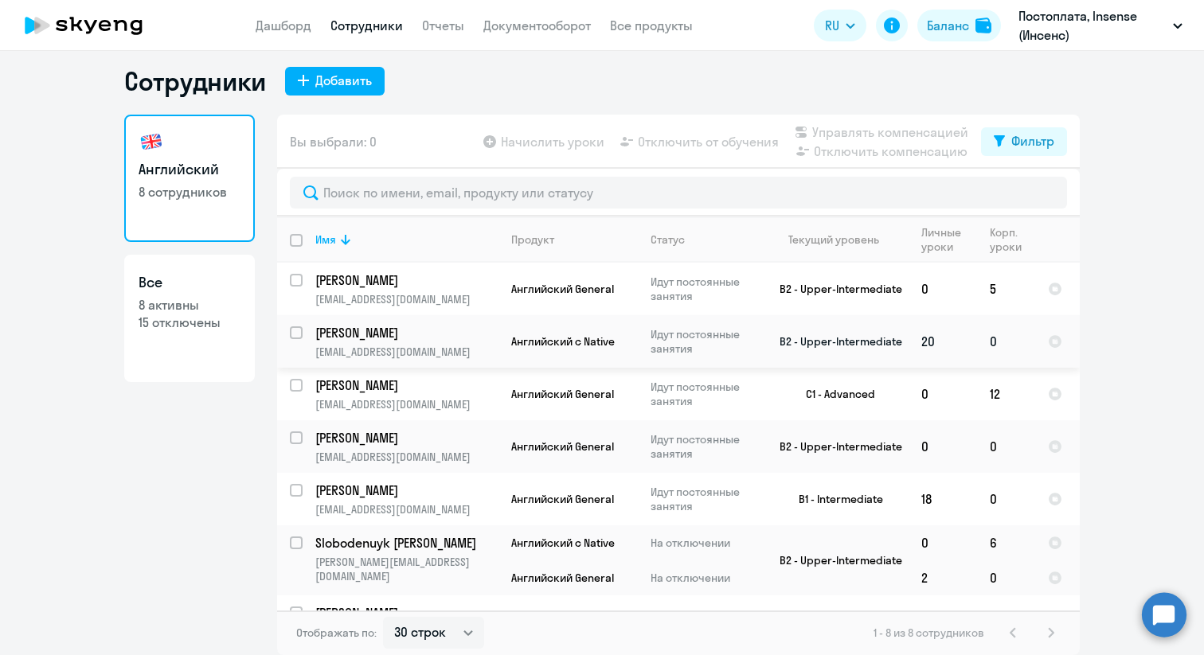
click at [298, 334] on input "select row 18242325" at bounding box center [306, 342] width 32 height 32
checkbox input "true"
click at [732, 148] on span "Отключить от обучения" at bounding box center [708, 141] width 141 height 19
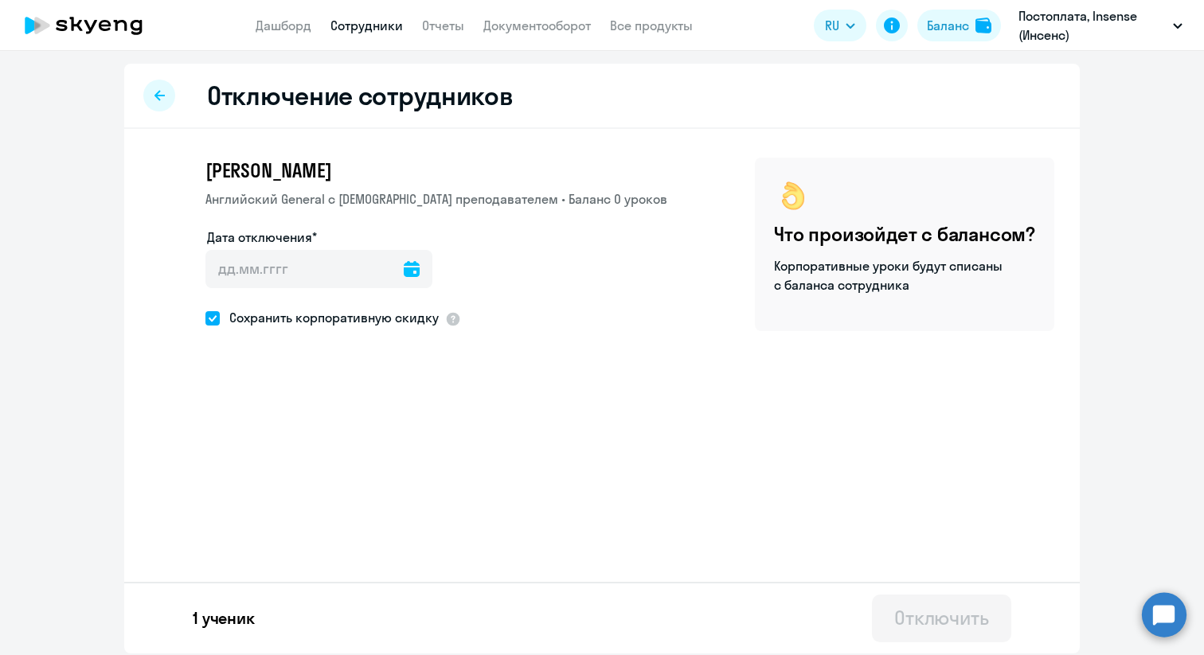
click at [173, 93] on div at bounding box center [159, 96] width 32 height 32
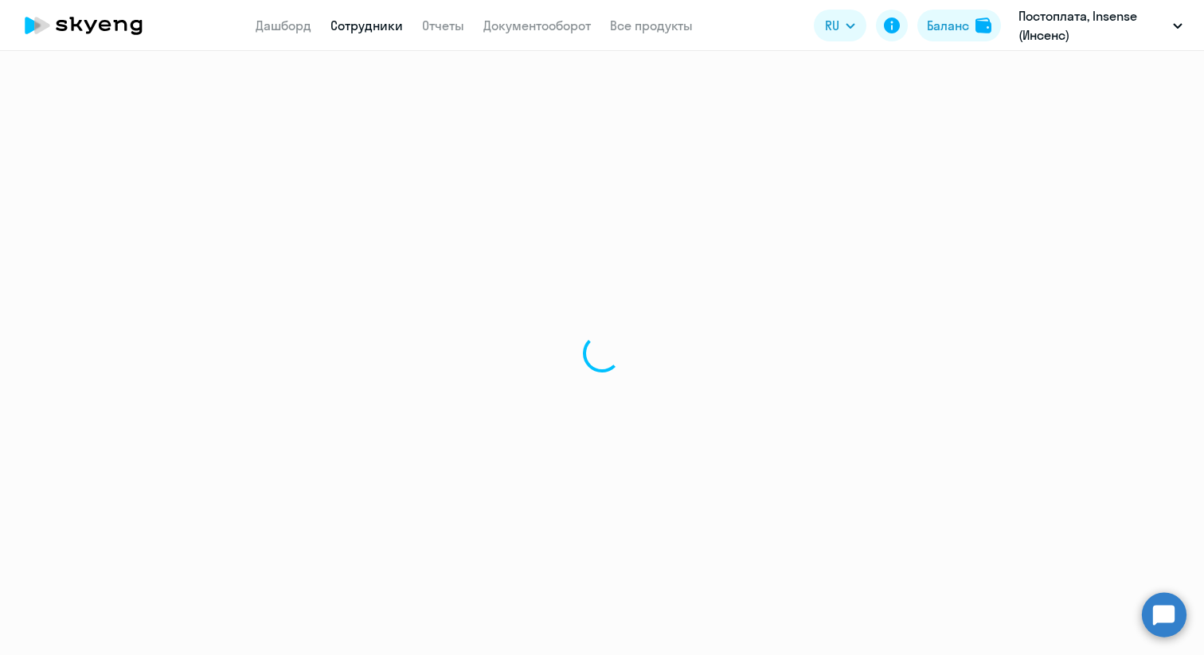
select select "30"
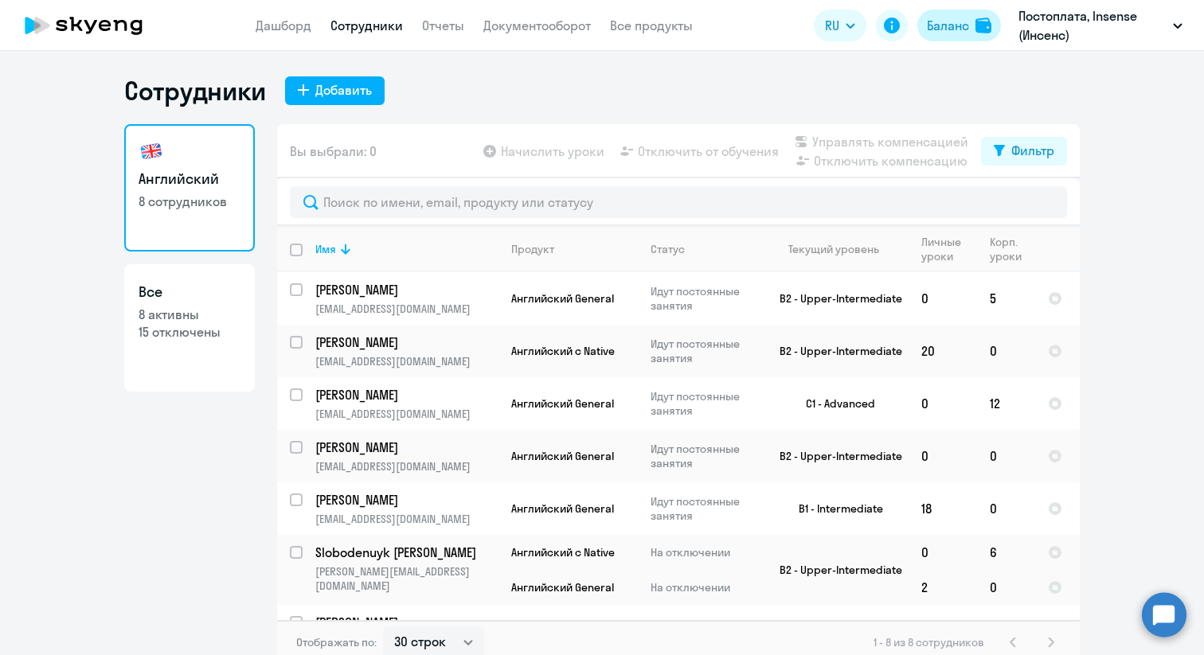
click at [958, 32] on div "Баланс" at bounding box center [948, 25] width 42 height 19
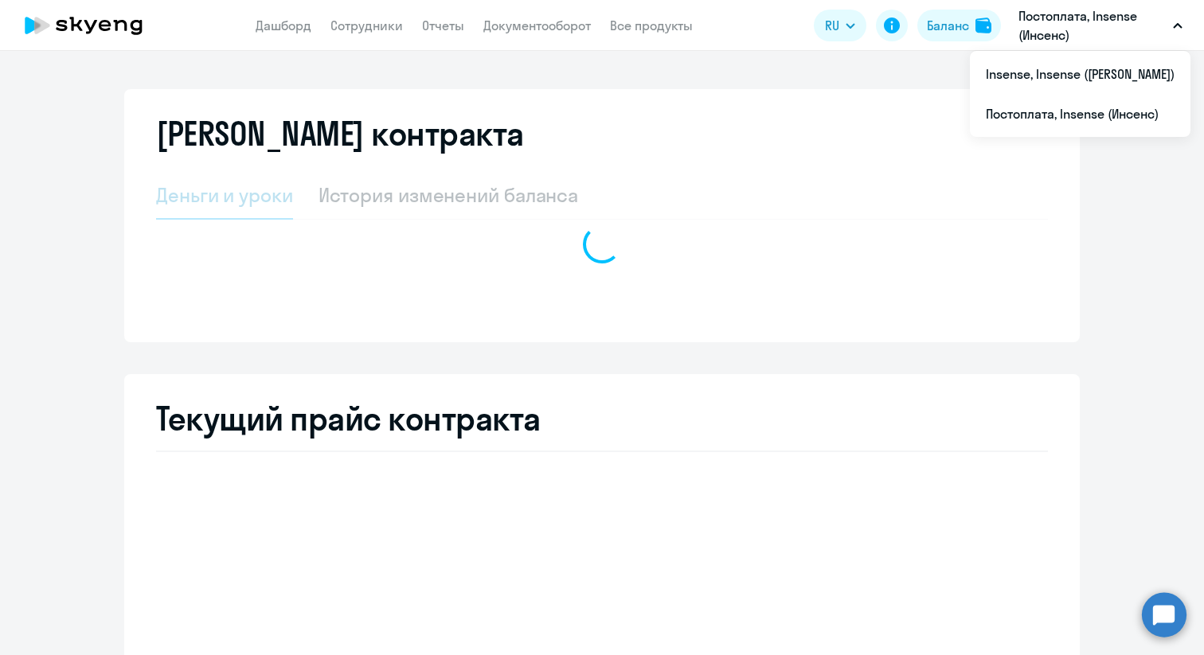
select select "english_adult_not_native_speaker"
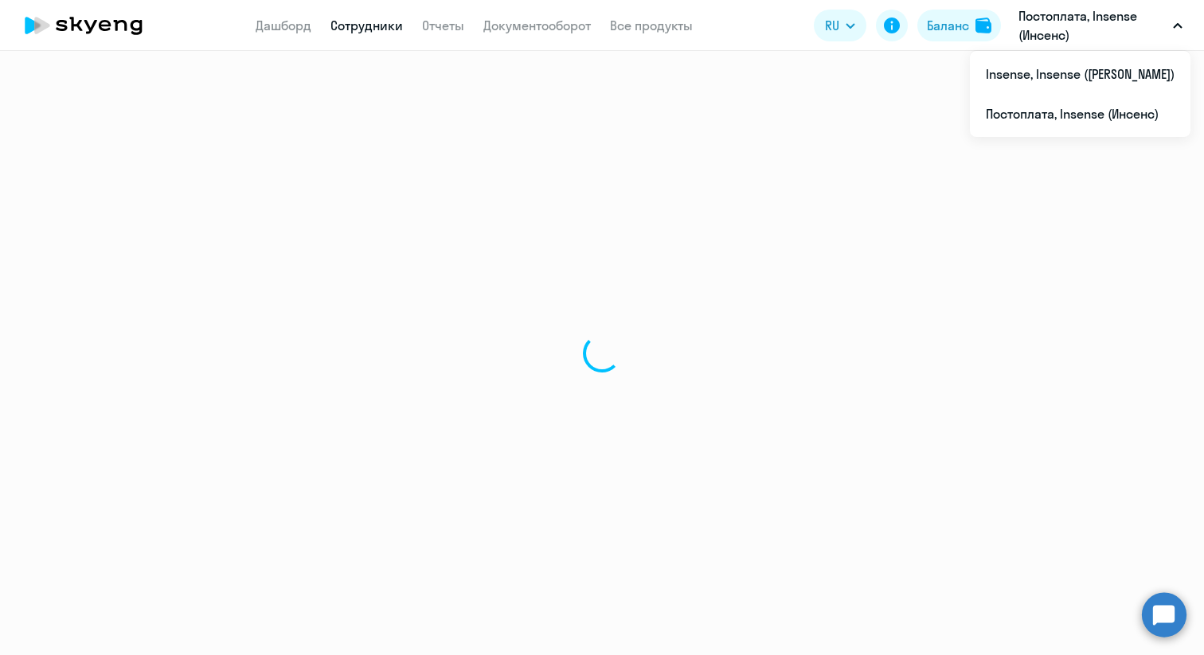
select select "30"
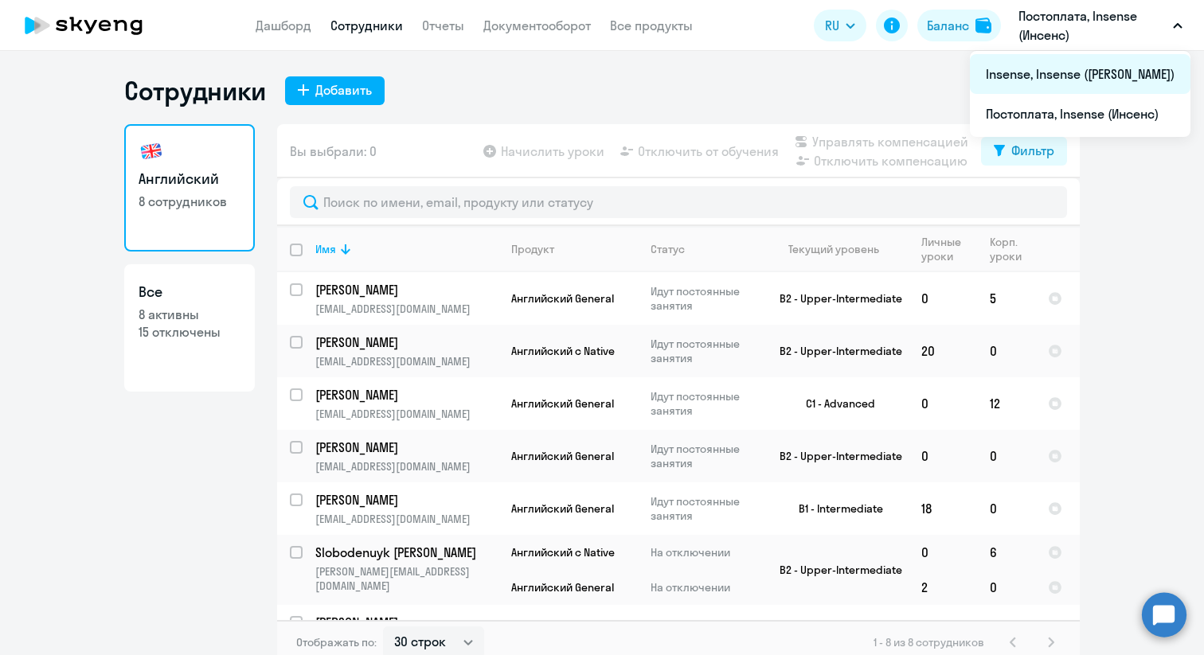
click at [1048, 78] on li "Insense, Insense ([PERSON_NAME])" at bounding box center [1080, 74] width 220 height 40
